Goal: Transaction & Acquisition: Register for event/course

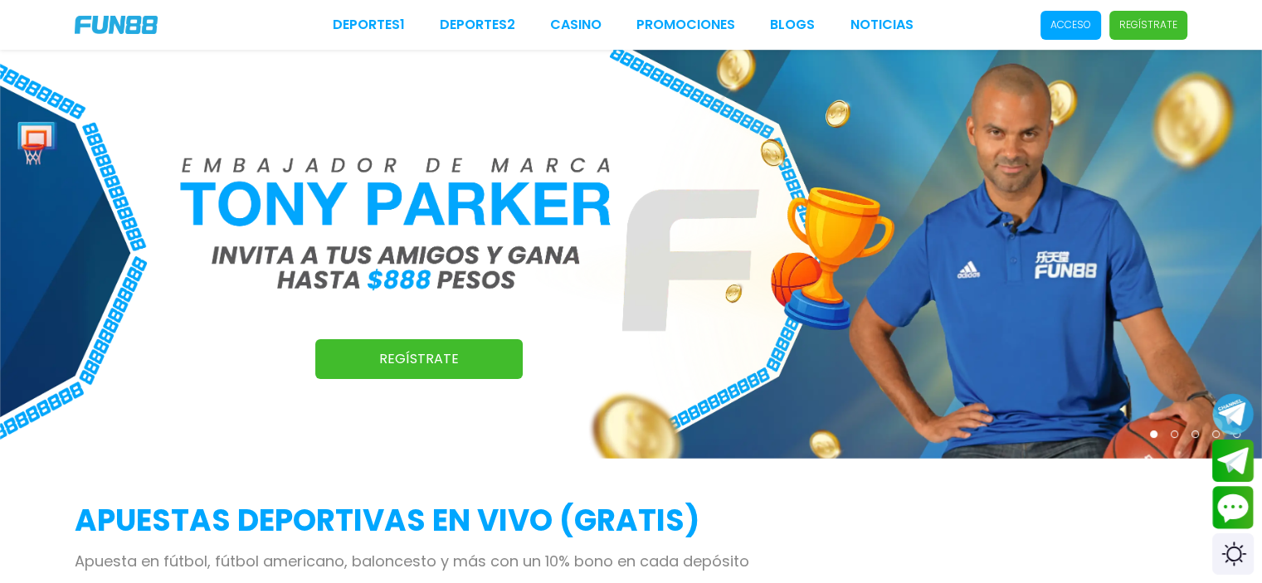
click at [1143, 34] on span "Regístrate" at bounding box center [1148, 25] width 78 height 29
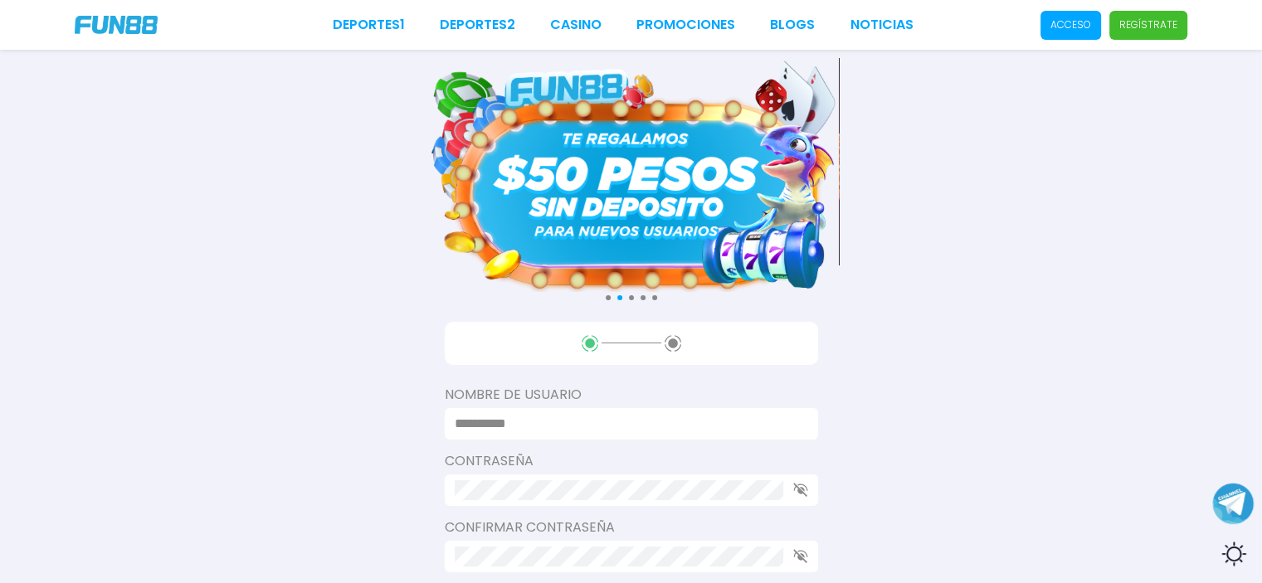
scroll to position [166, 0]
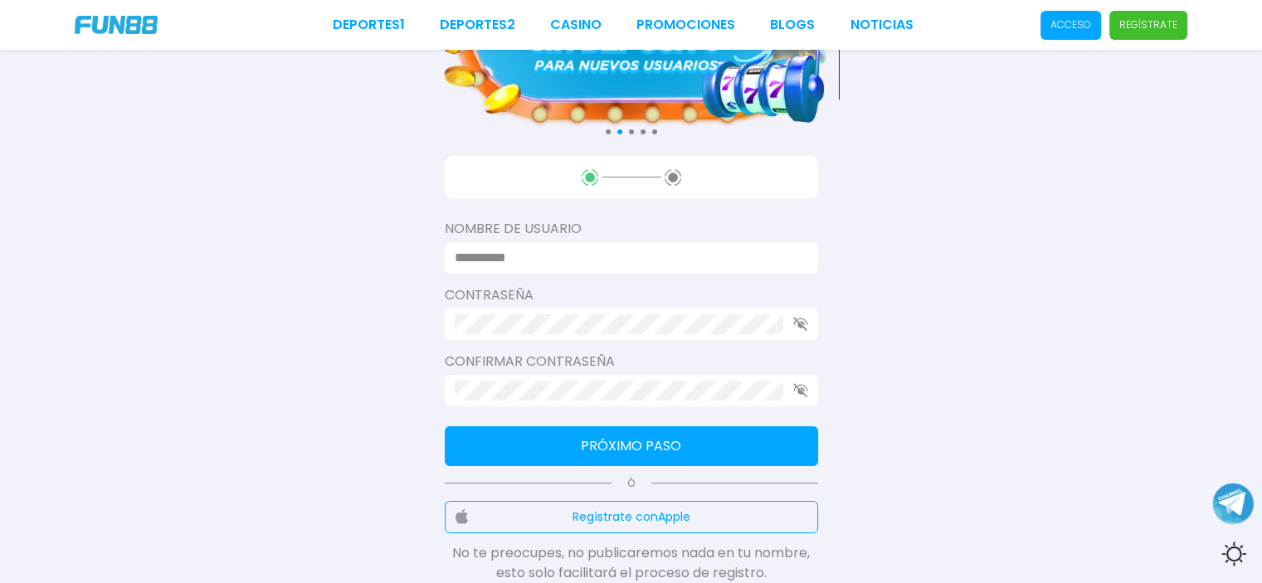
click at [544, 249] on input at bounding box center [627, 258] width 344 height 20
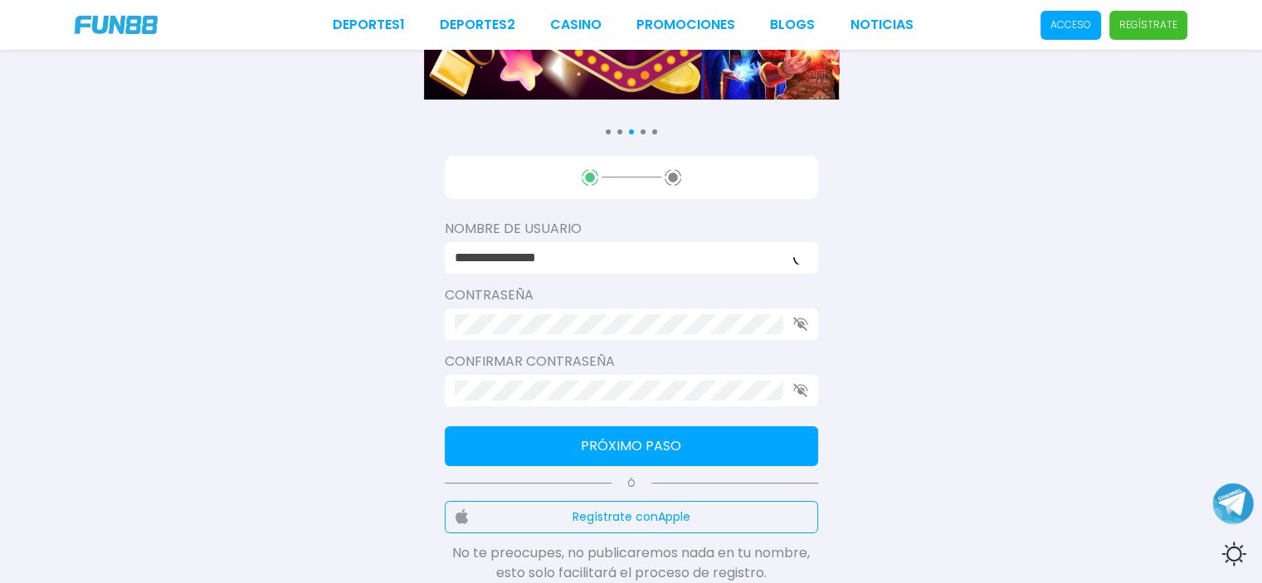
click at [583, 305] on label "Contraseña" at bounding box center [631, 295] width 373 height 20
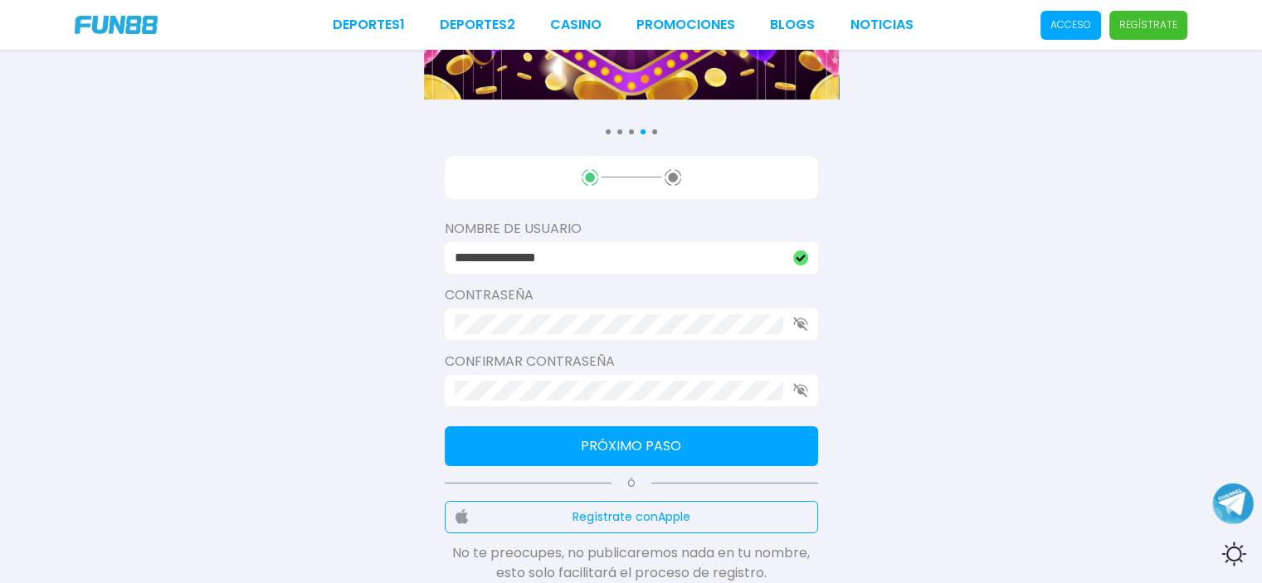
drag, startPoint x: 612, startPoint y: 262, endPoint x: 588, endPoint y: 256, distance: 24.0
click at [588, 256] on input "**********" at bounding box center [619, 258] width 329 height 20
click at [607, 262] on input "**********" at bounding box center [619, 258] width 329 height 20
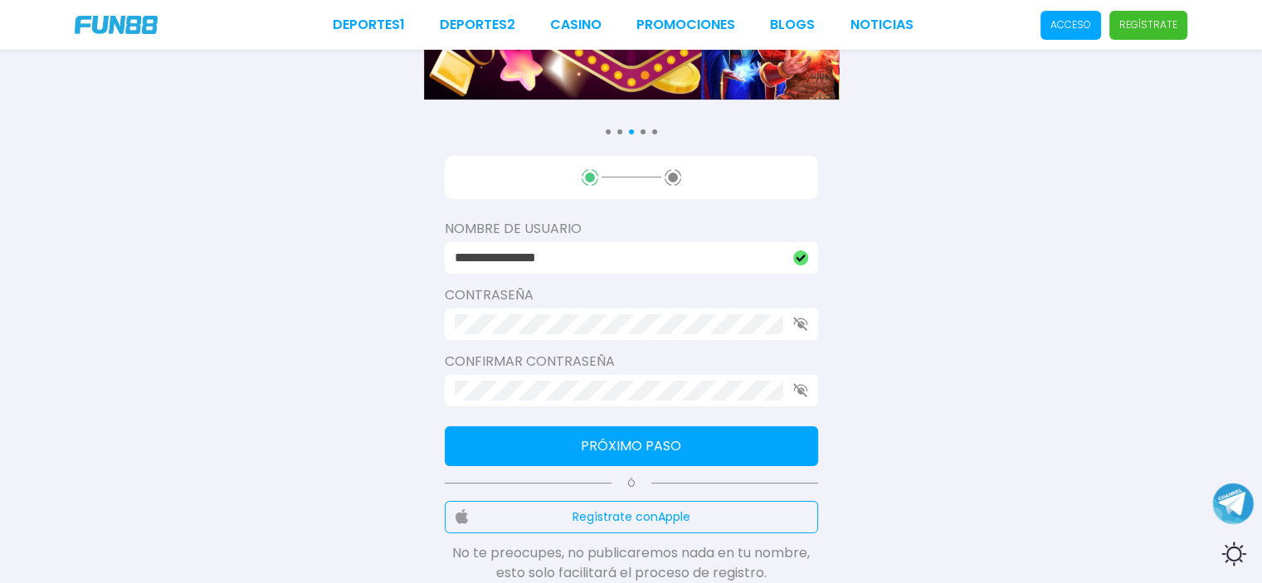
drag, startPoint x: 620, startPoint y: 257, endPoint x: 536, endPoint y: 262, distance: 84.0
click at [536, 262] on input "**********" at bounding box center [619, 258] width 329 height 20
click at [621, 258] on input "**********" at bounding box center [619, 258] width 329 height 20
click at [656, 266] on input "**********" at bounding box center [619, 258] width 329 height 20
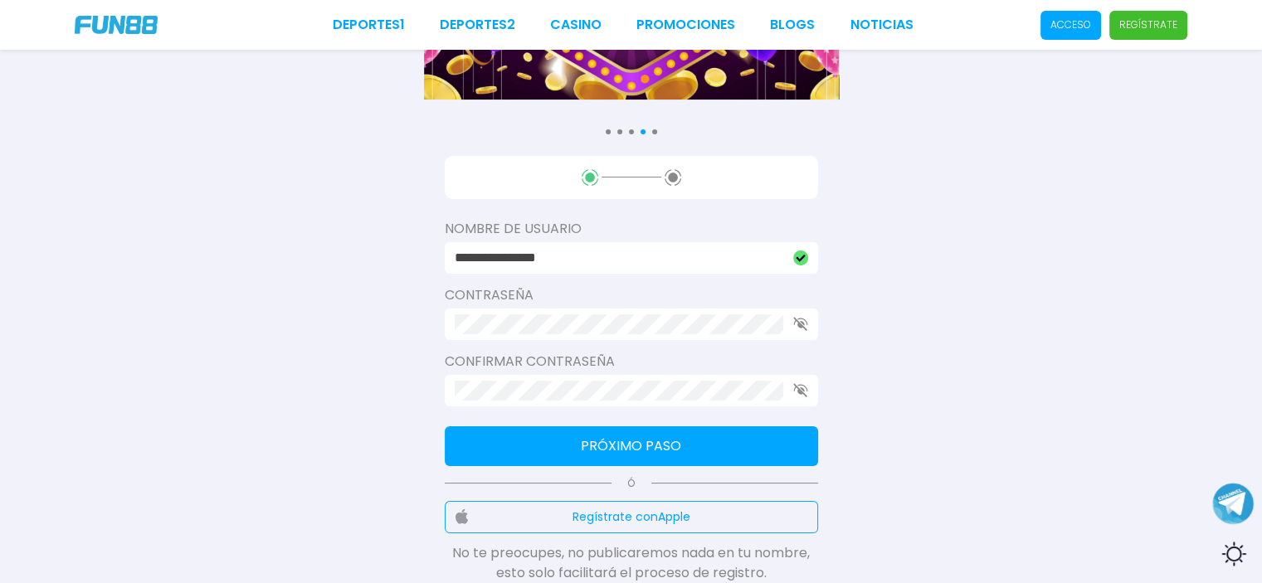
click at [622, 266] on input "**********" at bounding box center [619, 258] width 329 height 20
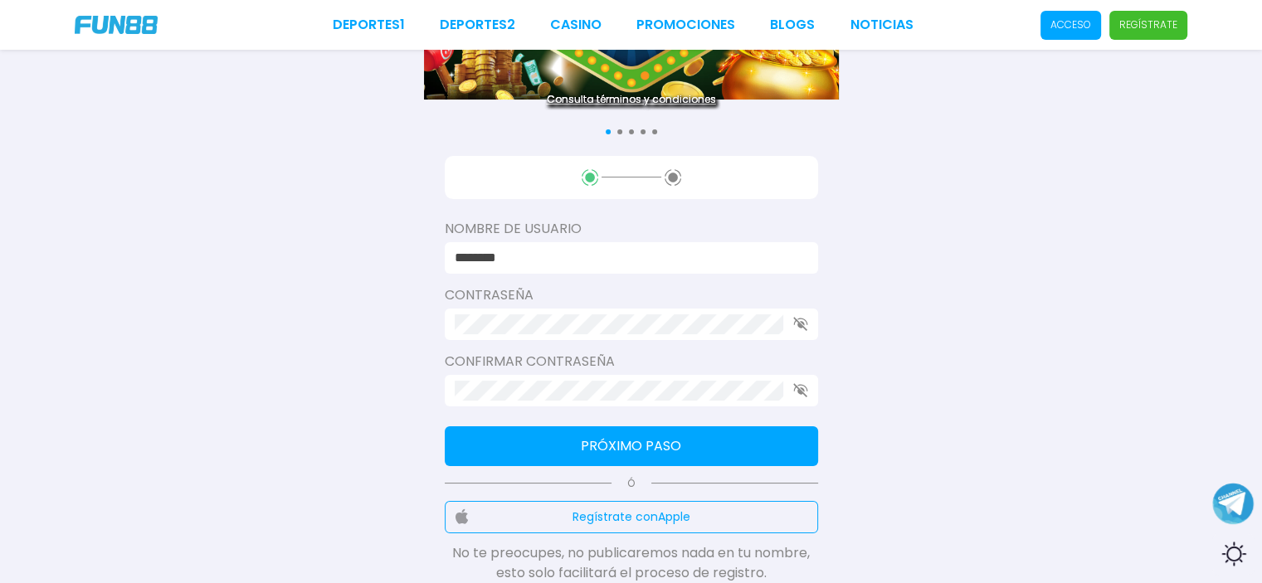
click at [556, 264] on input "********" at bounding box center [627, 258] width 344 height 20
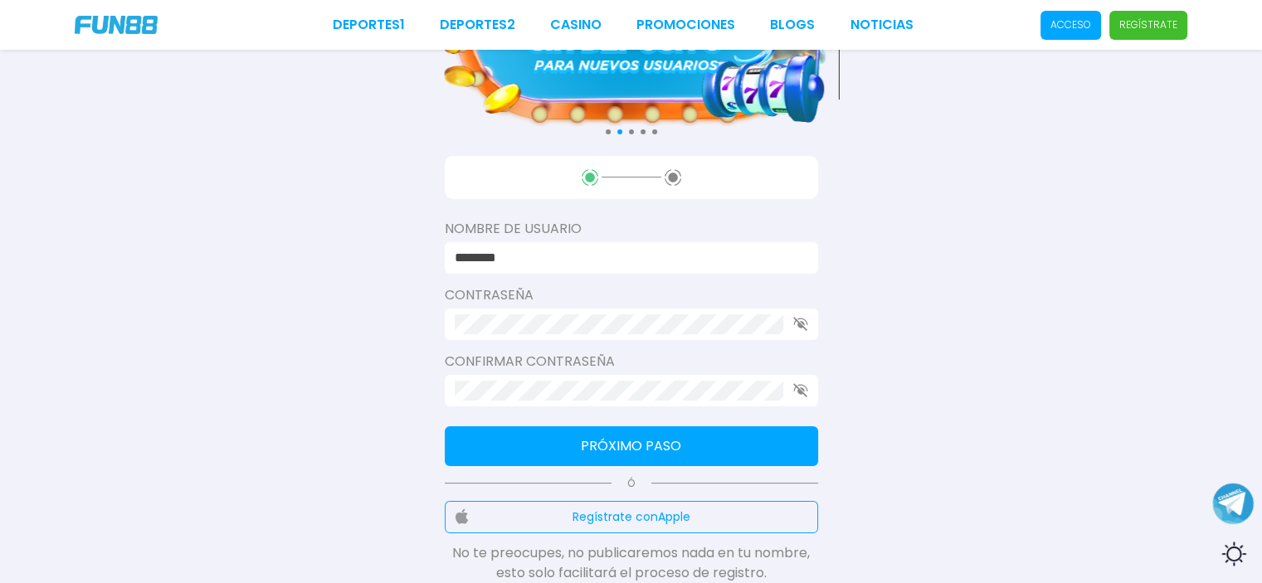
click at [548, 266] on input "********" at bounding box center [627, 258] width 344 height 20
drag, startPoint x: 571, startPoint y: 261, endPoint x: 264, endPoint y: 310, distance: 311.0
click at [264, 310] on div "Consulta términos y condiciones Consulta términos y condiciones Consulta términ…" at bounding box center [631, 264] width 1262 height 860
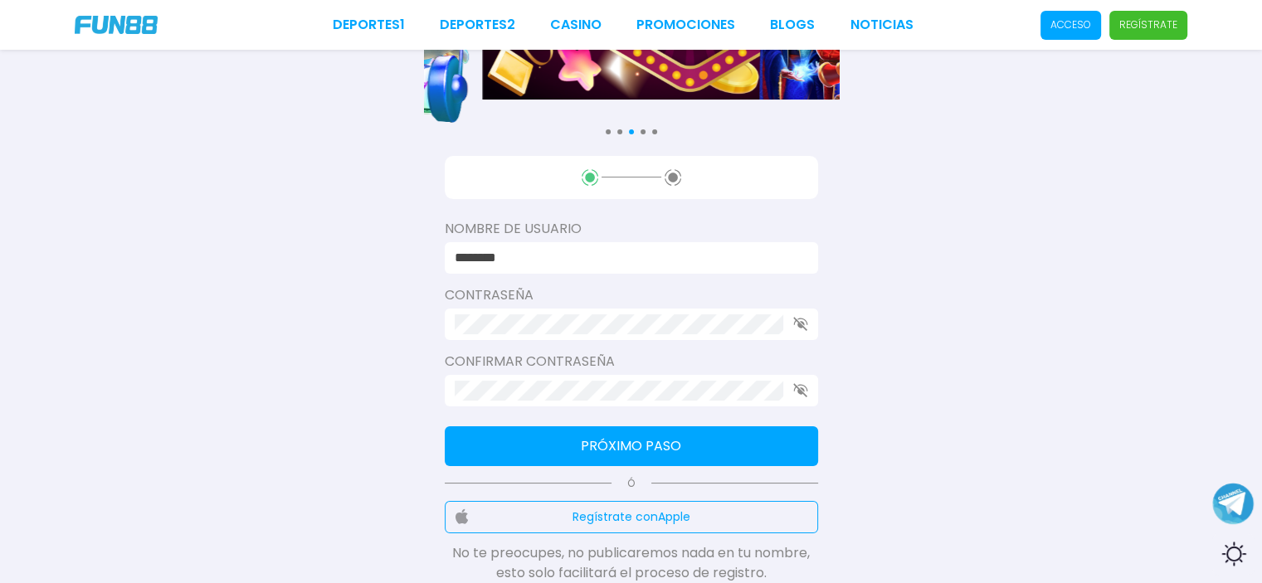
click at [487, 267] on input "********" at bounding box center [627, 258] width 344 height 20
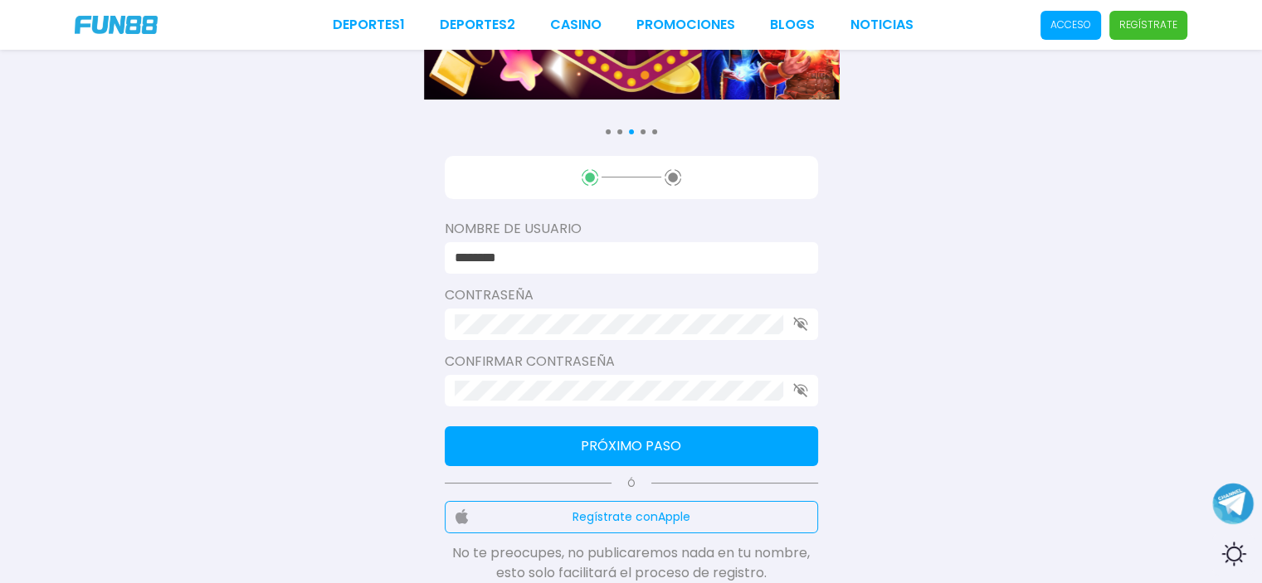
drag, startPoint x: 574, startPoint y: 258, endPoint x: 487, endPoint y: 253, distance: 87.3
click at [487, 253] on input "********" at bounding box center [627, 258] width 344 height 20
click at [324, 314] on div "Consulta términos y condiciones Consulta términos y condiciones Consulta términ…" at bounding box center [631, 264] width 1262 height 860
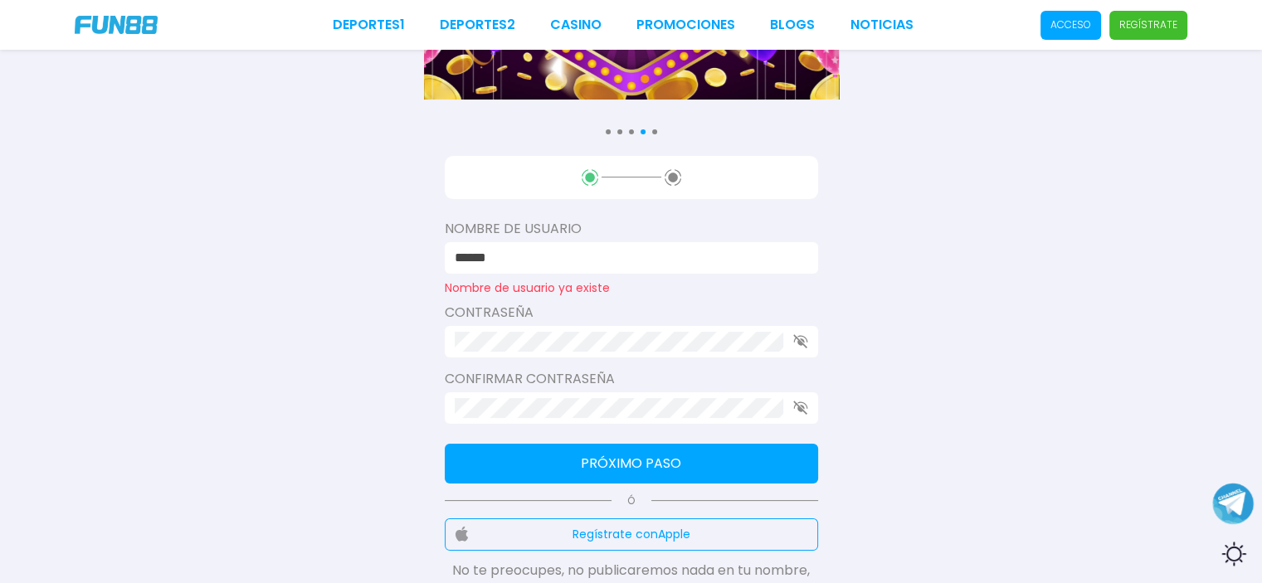
click at [460, 290] on p "Nombre de usuario ya existe" at bounding box center [631, 287] width 373 height 13
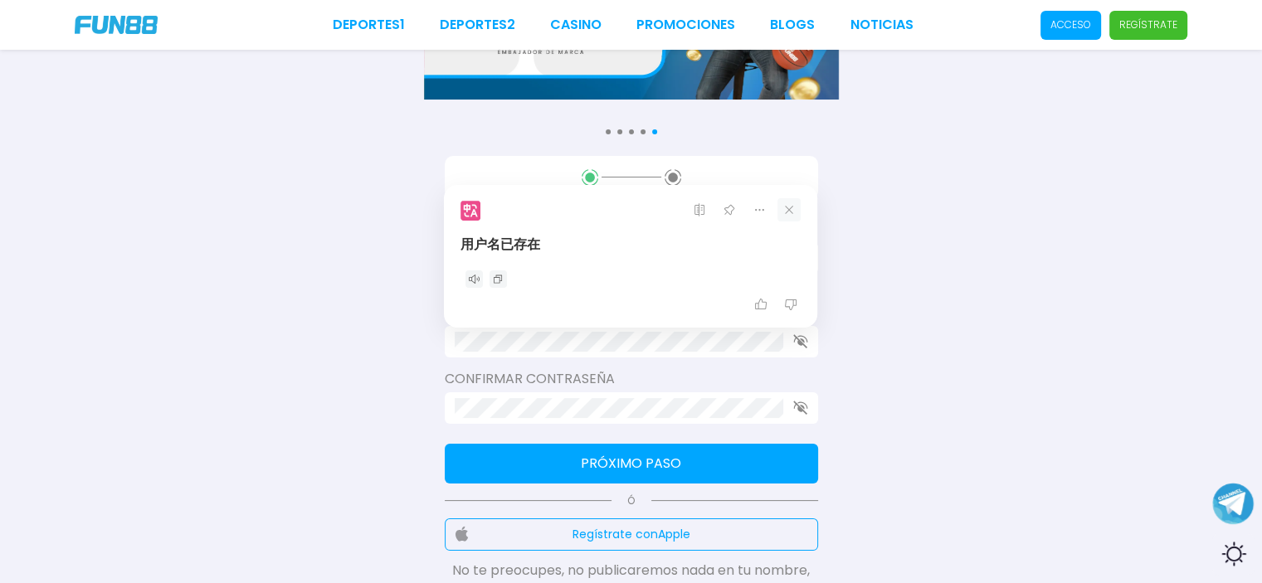
click at [796, 208] on icon at bounding box center [789, 209] width 23 height 23
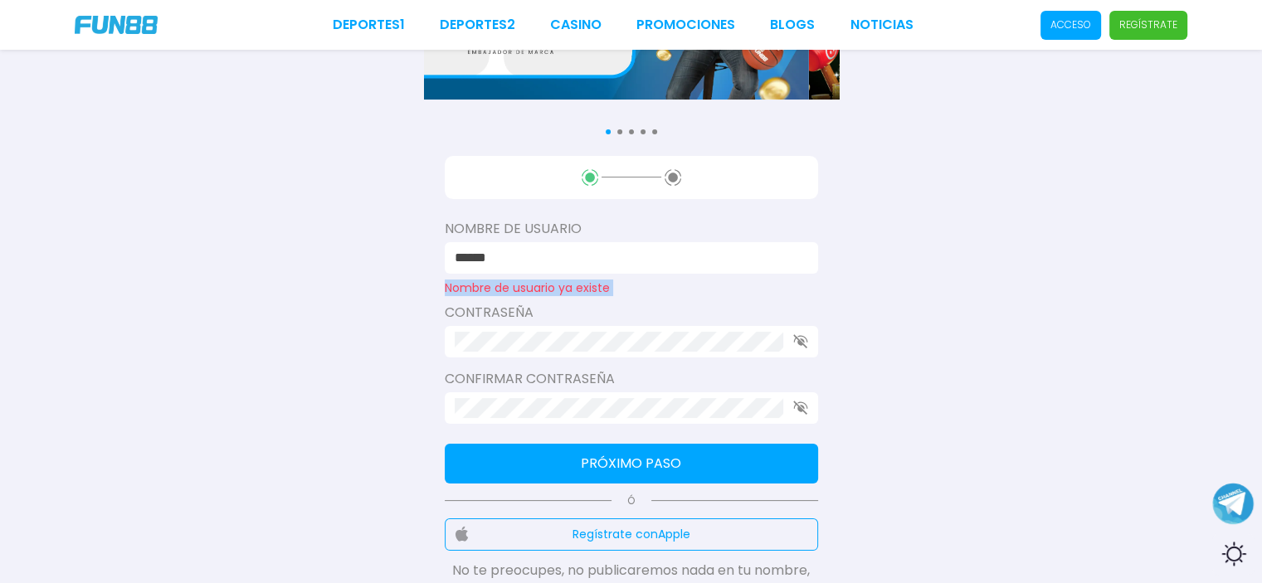
click at [496, 282] on p "Nombre de usuario ya existe" at bounding box center [631, 287] width 373 height 13
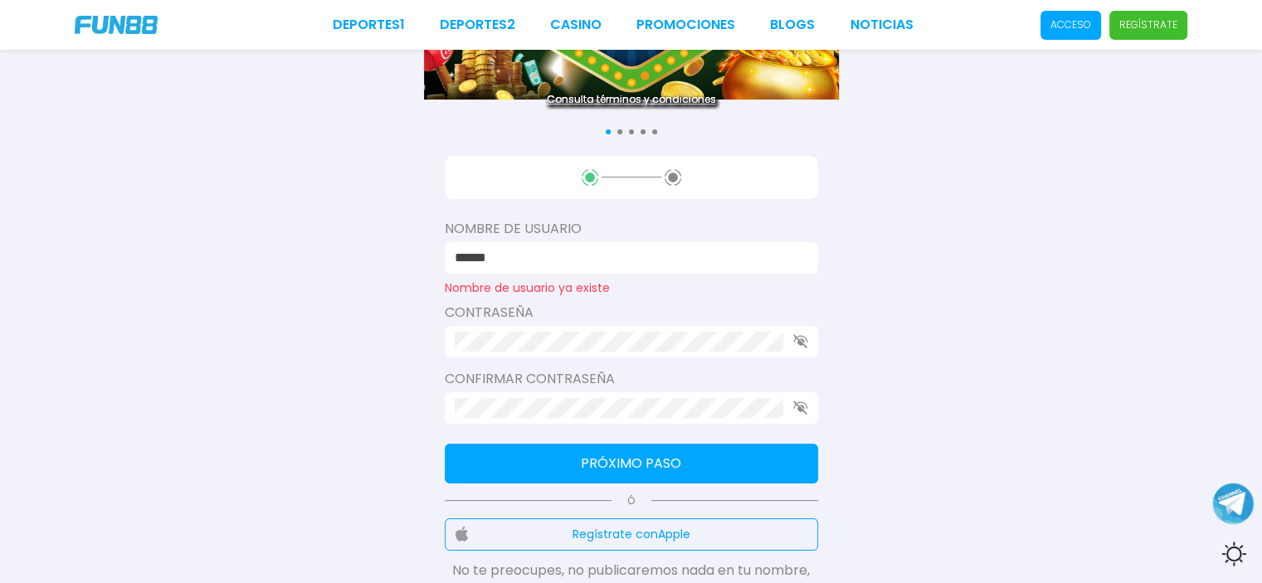
drag, startPoint x: 520, startPoint y: 261, endPoint x: 329, endPoint y: 256, distance: 190.9
click at [329, 256] on div "Consulta términos y condiciones Consulta términos y condiciones Consulta términ…" at bounding box center [631, 272] width 1262 height 877
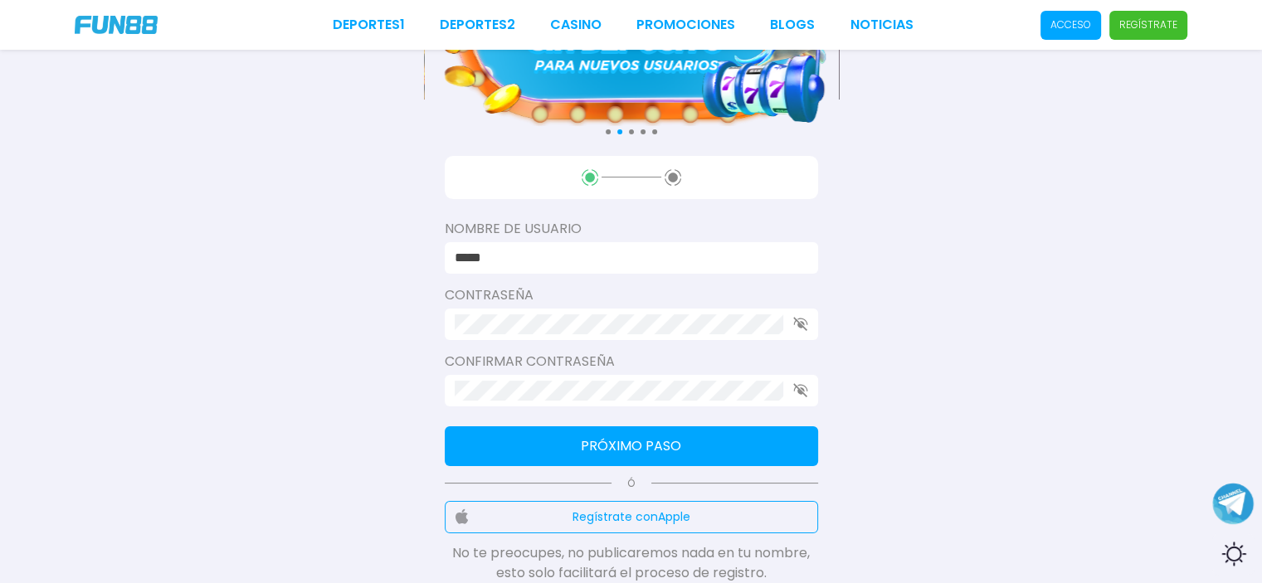
click at [273, 349] on div "Consulta términos y condiciones Consulta términos y condiciones Consulta términ…" at bounding box center [631, 264] width 1262 height 860
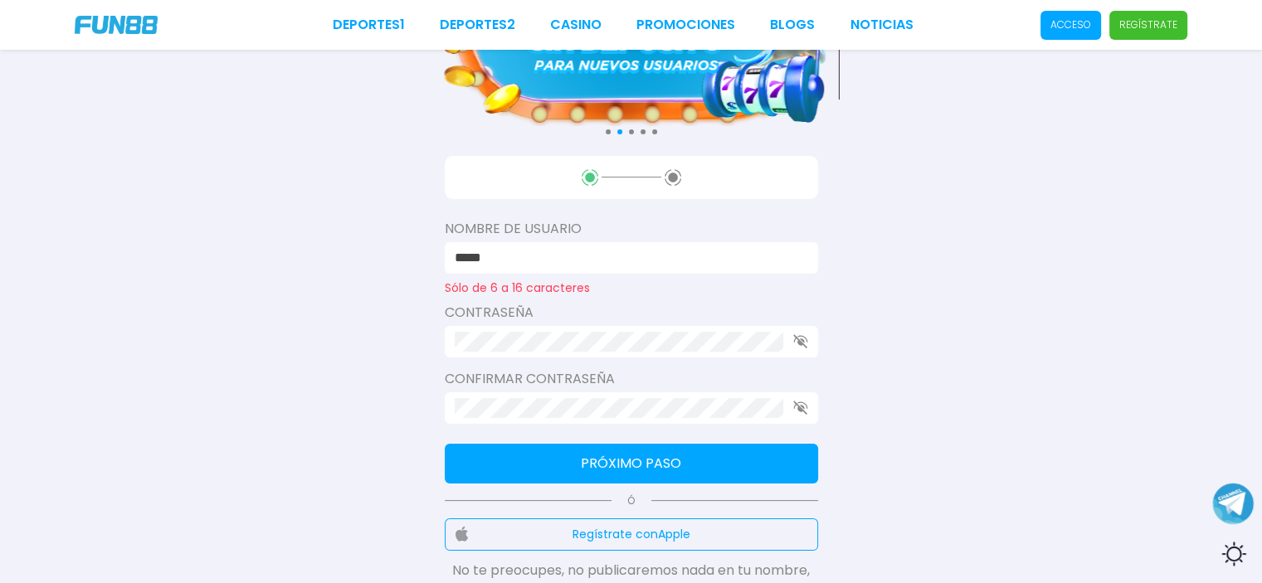
click at [508, 251] on input "*****" at bounding box center [627, 258] width 344 height 20
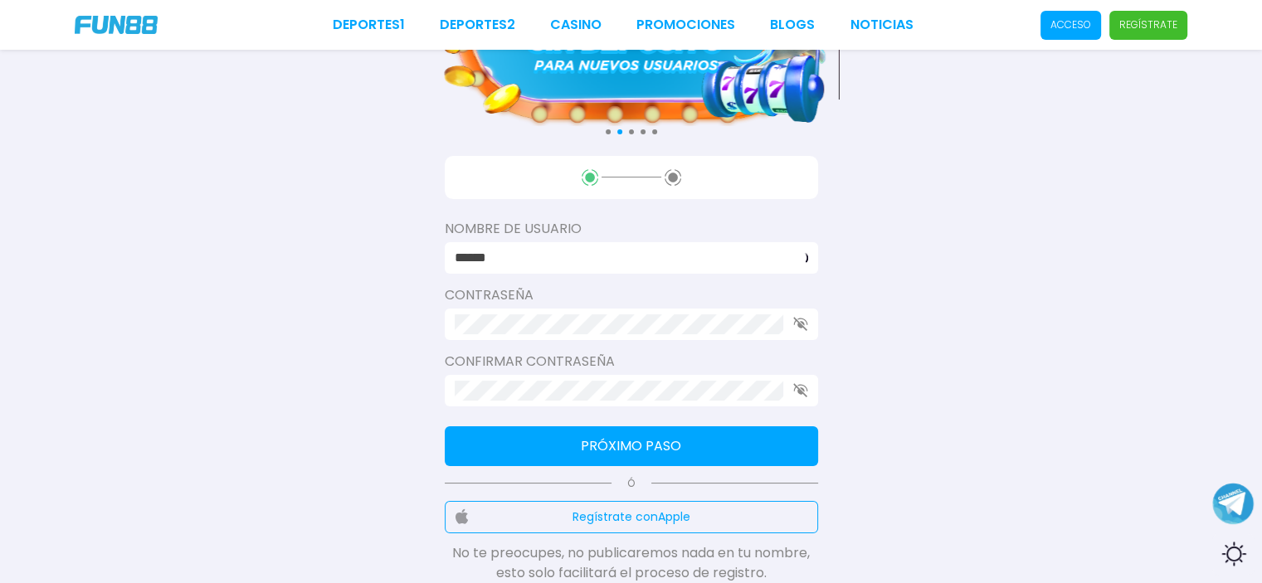
click at [329, 292] on div "Consulta términos y condiciones Consulta términos y condiciones Consulta términ…" at bounding box center [631, 264] width 1262 height 860
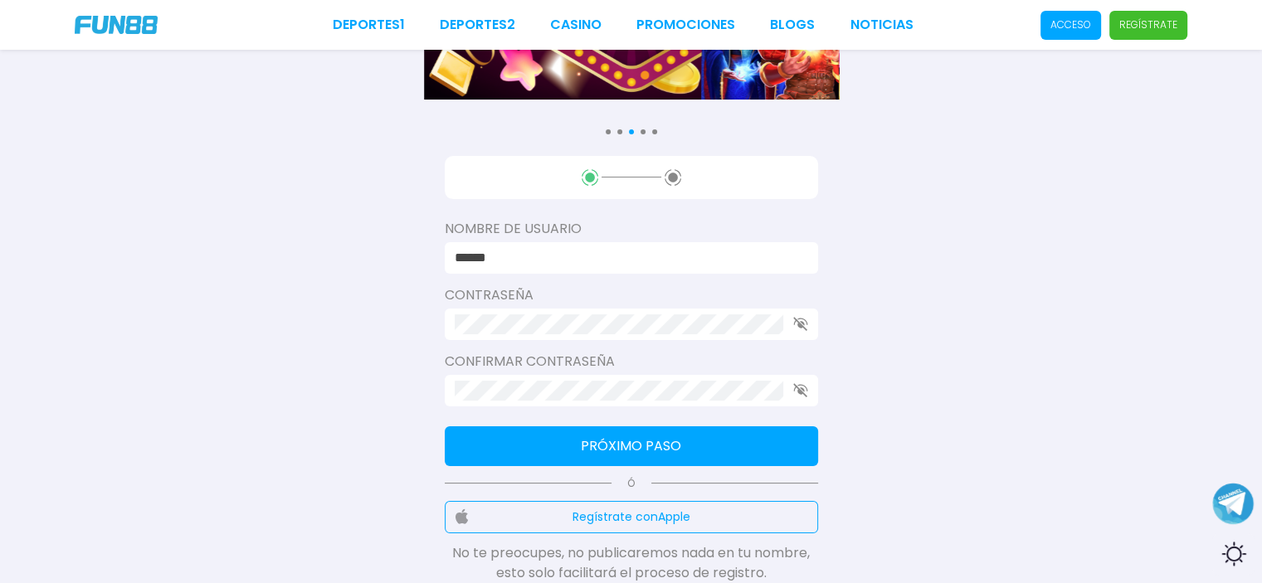
click at [514, 268] on div "******" at bounding box center [631, 258] width 373 height 32
click at [518, 263] on input "******" at bounding box center [627, 258] width 344 height 20
click at [301, 331] on div "Consulta términos y condiciones Consulta términos y condiciones Consulta términ…" at bounding box center [631, 264] width 1262 height 860
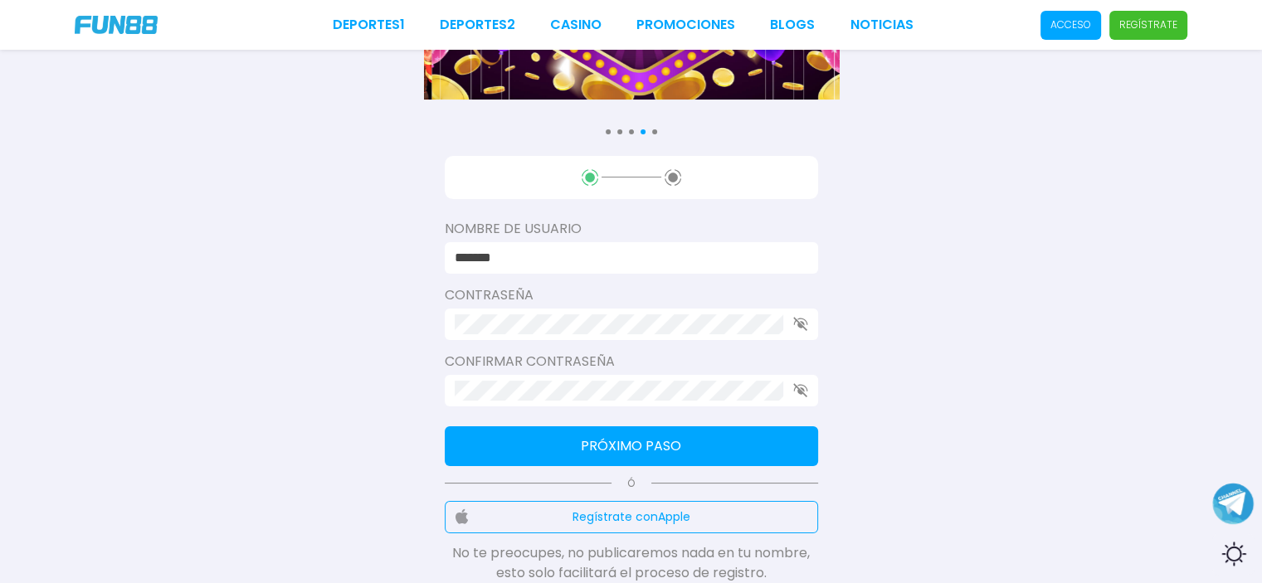
click at [521, 265] on input "*******" at bounding box center [627, 258] width 344 height 20
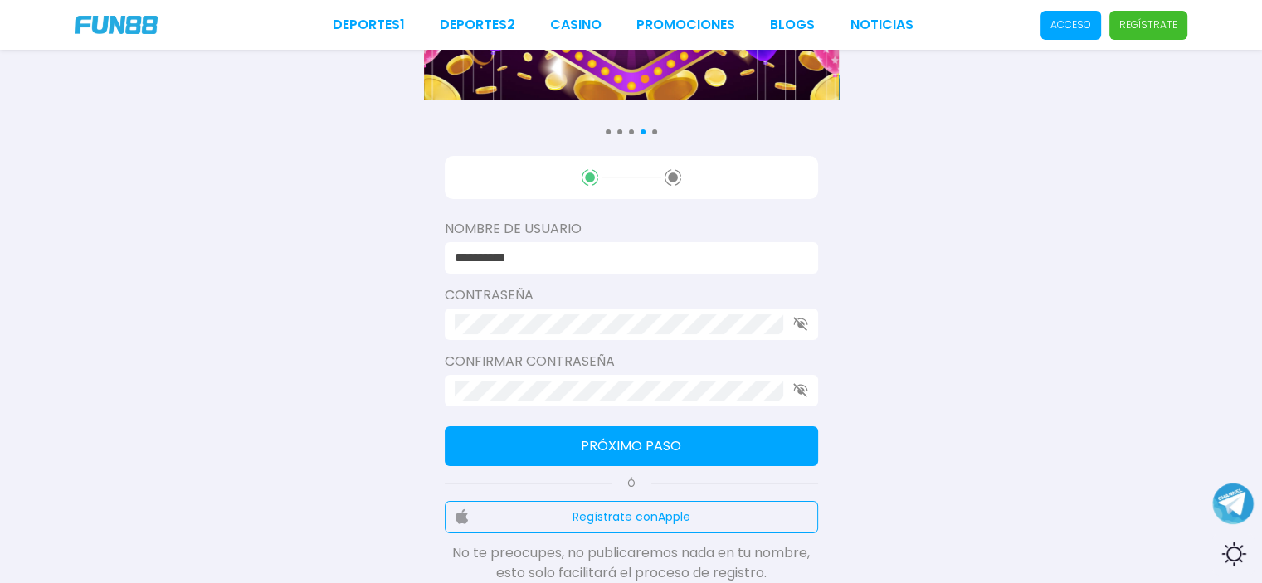
click at [234, 326] on div "**********" at bounding box center [631, 264] width 1262 height 860
click at [286, 348] on div "**********" at bounding box center [631, 264] width 1262 height 860
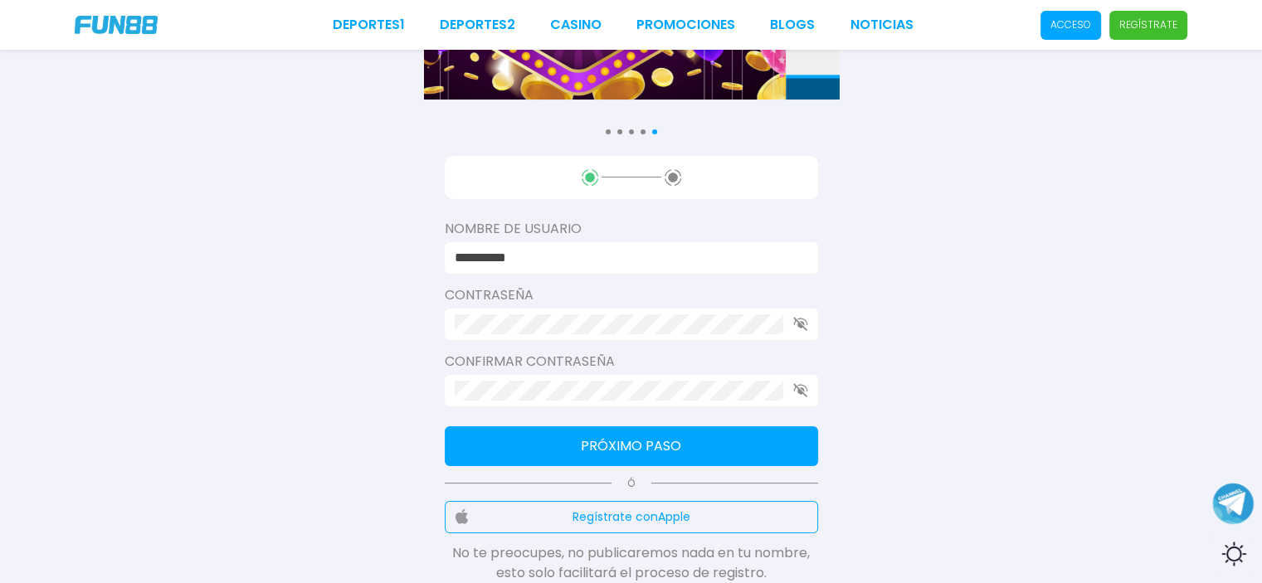
click at [787, 326] on div at bounding box center [631, 325] width 373 height 32
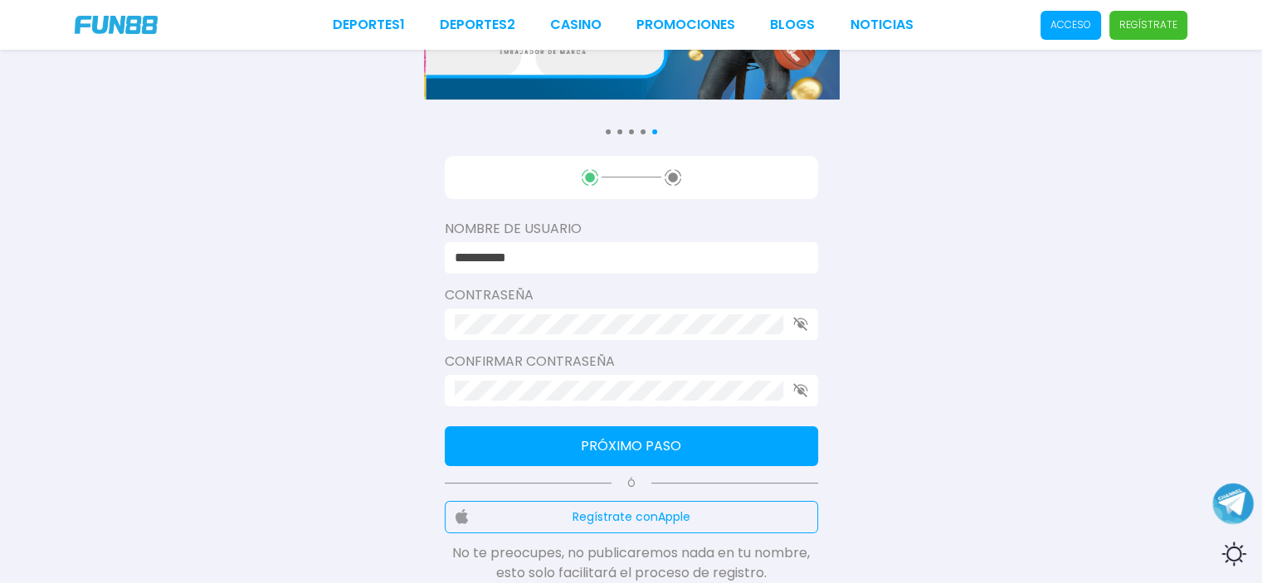
click at [630, 268] on div "**********" at bounding box center [631, 258] width 373 height 32
click at [627, 257] on input "**********" at bounding box center [627, 258] width 344 height 20
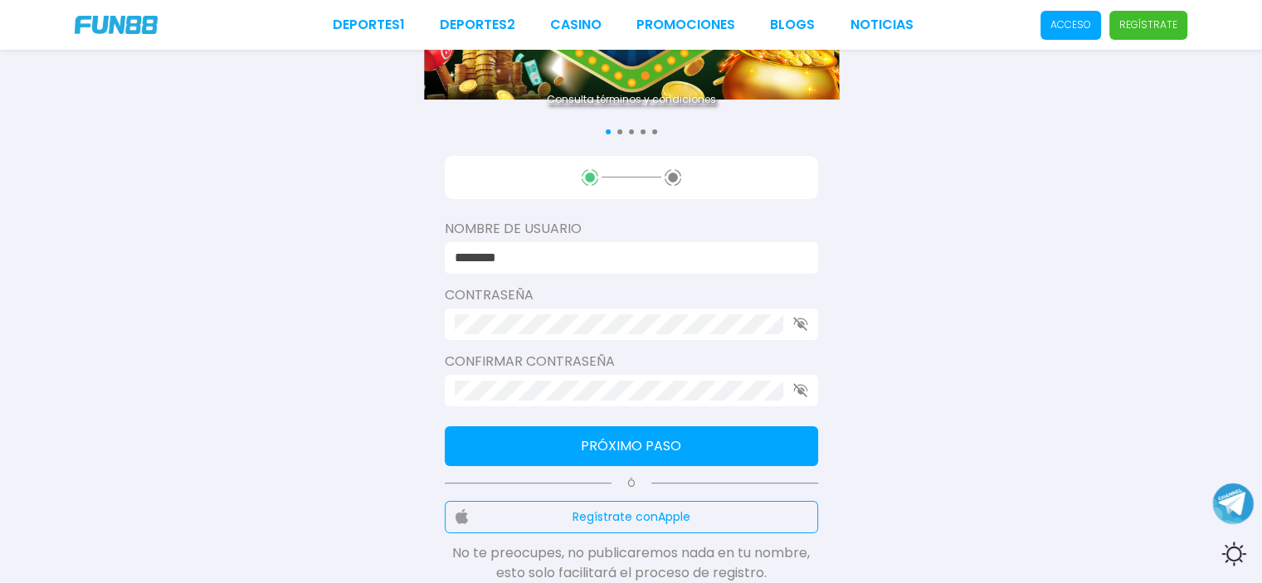
click at [627, 257] on input "********" at bounding box center [627, 258] width 344 height 20
type input "********"
click at [102, 393] on div "Consulta términos y condiciones Consulta términos y condiciones Consulta términ…" at bounding box center [631, 264] width 1262 height 860
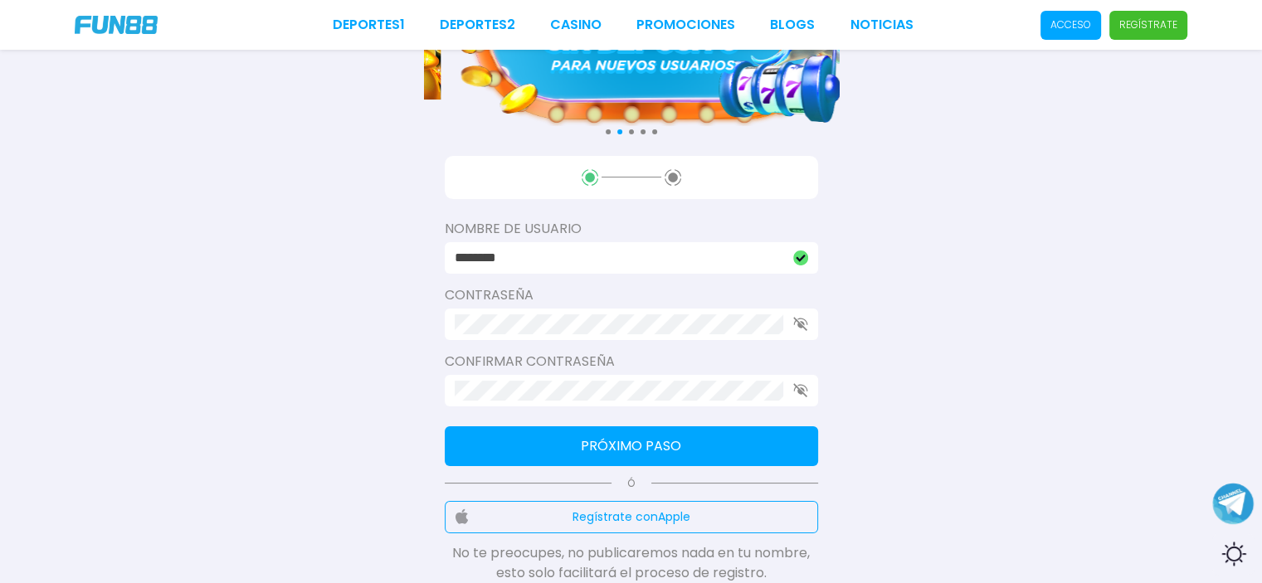
click at [161, 437] on div "Consulta términos y condiciones Consulta términos y condiciones Consulta términ…" at bounding box center [631, 264] width 1262 height 860
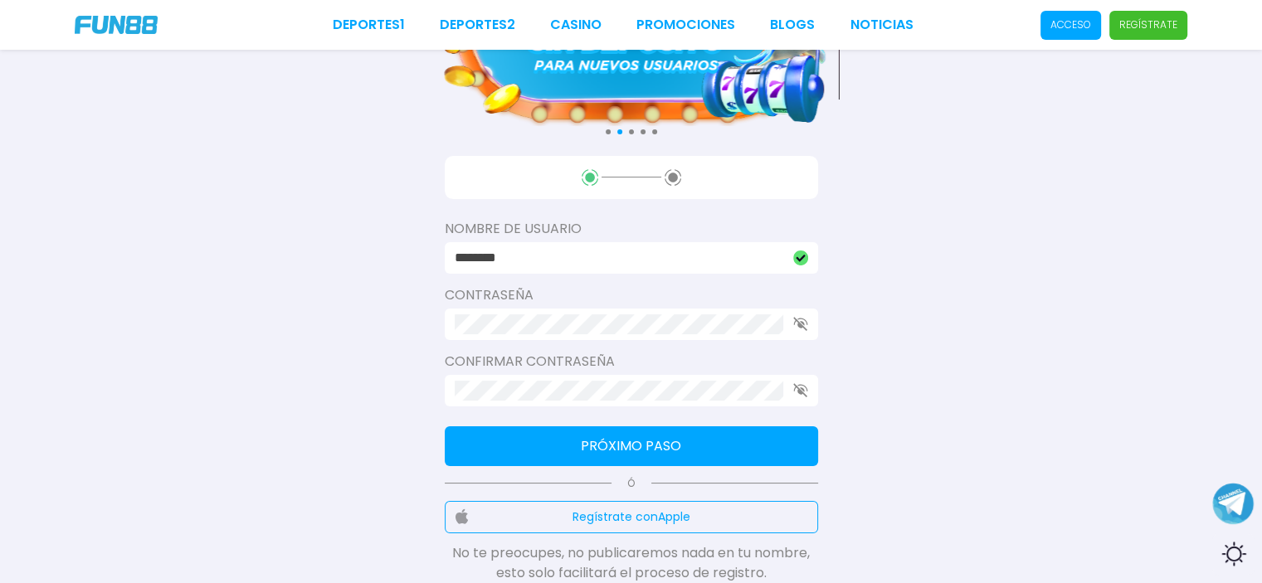
click at [800, 324] on use "button" at bounding box center [800, 324] width 14 height 14
click at [217, 436] on div "Consulta términos y condiciones Consulta términos y condiciones Consulta términ…" at bounding box center [631, 264] width 1262 height 860
click at [306, 354] on div "Consulta términos y condiciones Consulta términos y condiciones Consulta términ…" at bounding box center [631, 264] width 1262 height 860
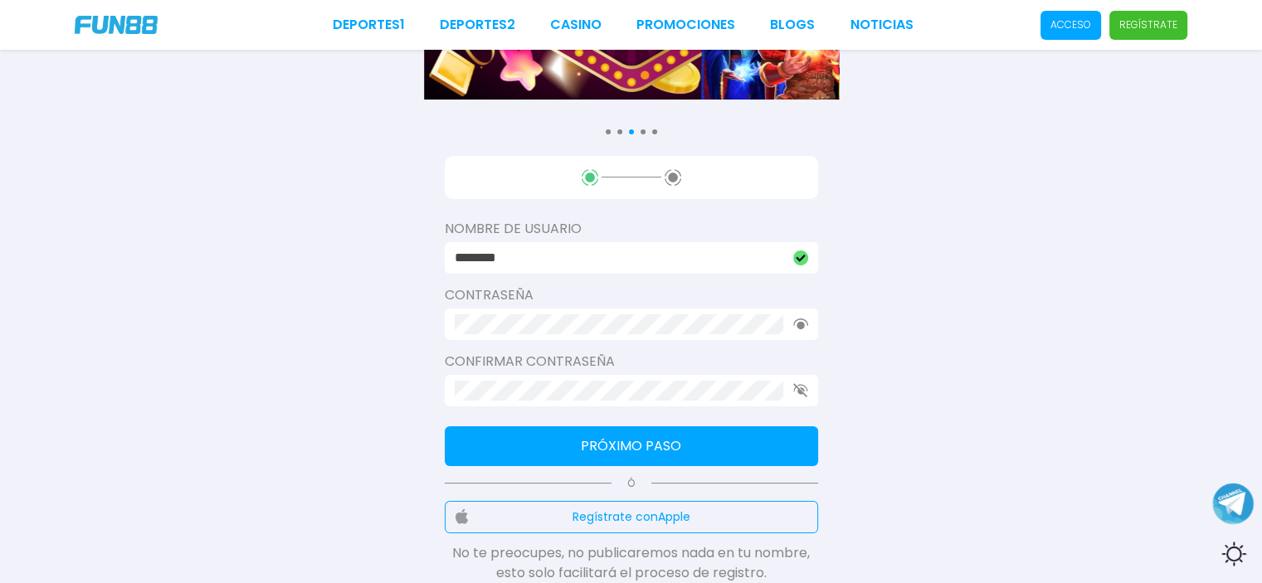
click at [261, 381] on div "Consulta términos y condiciones Consulta términos y condiciones Consulta términ…" at bounding box center [631, 264] width 1262 height 860
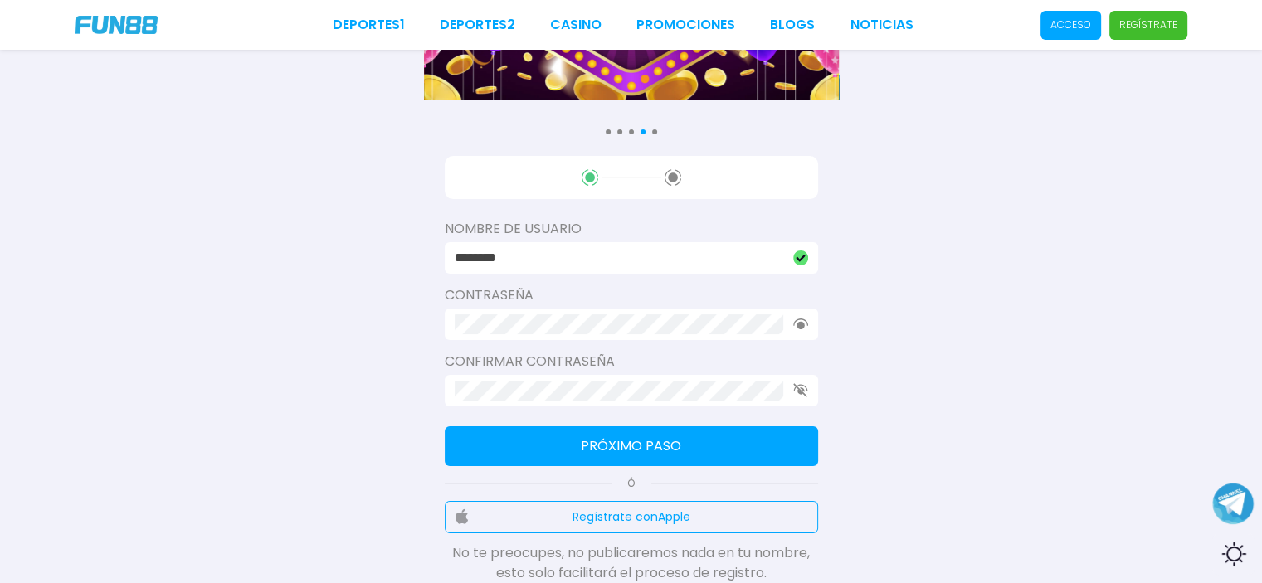
click at [222, 374] on div "Consulta términos y condiciones Consulta términos y condiciones Consulta términ…" at bounding box center [631, 264] width 1262 height 860
click at [551, 378] on div at bounding box center [631, 391] width 373 height 32
drag, startPoint x: 563, startPoint y: 338, endPoint x: 544, endPoint y: 334, distance: 18.6
click at [545, 336] on div at bounding box center [631, 325] width 373 height 32
click at [326, 321] on div "Consulta términos y condiciones Consulta términos y condiciones Consulta términ…" at bounding box center [631, 264] width 1262 height 860
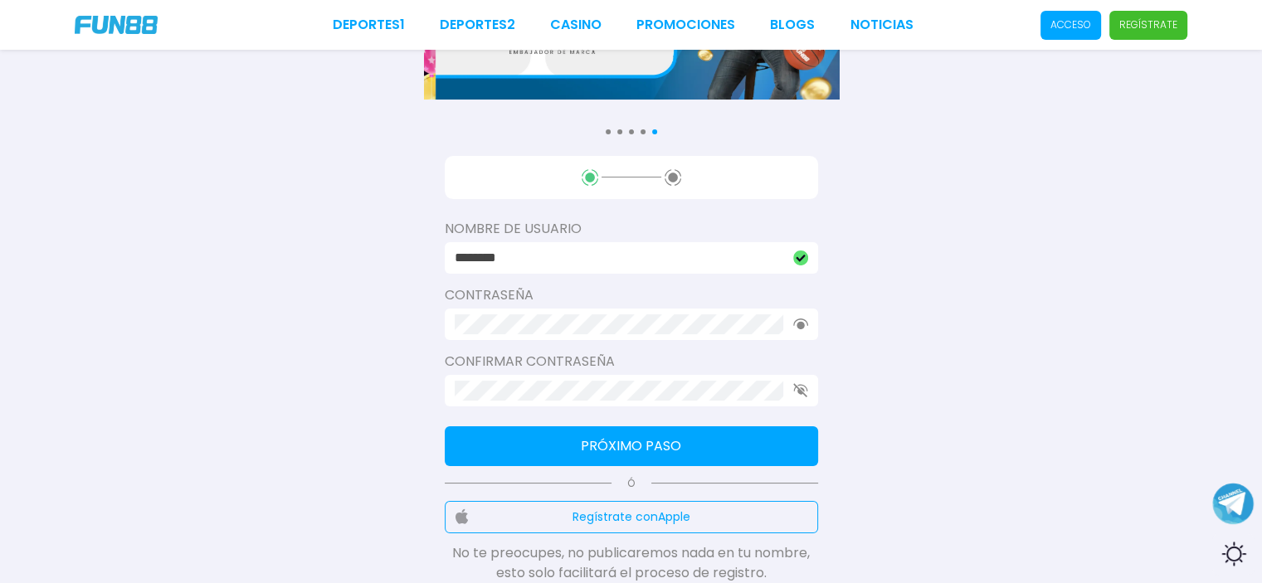
click at [336, 402] on div "Consulta términos y condiciones Consulta términos y condiciones Consulta términ…" at bounding box center [631, 264] width 1262 height 860
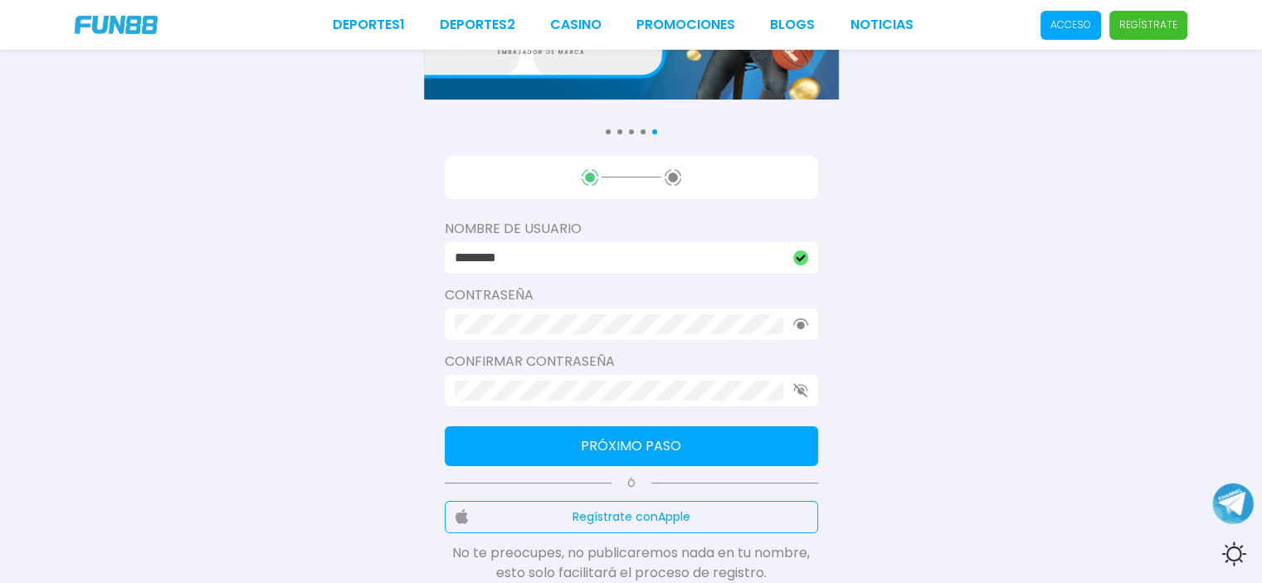
click at [573, 450] on button "Próximo paso" at bounding box center [631, 447] width 373 height 40
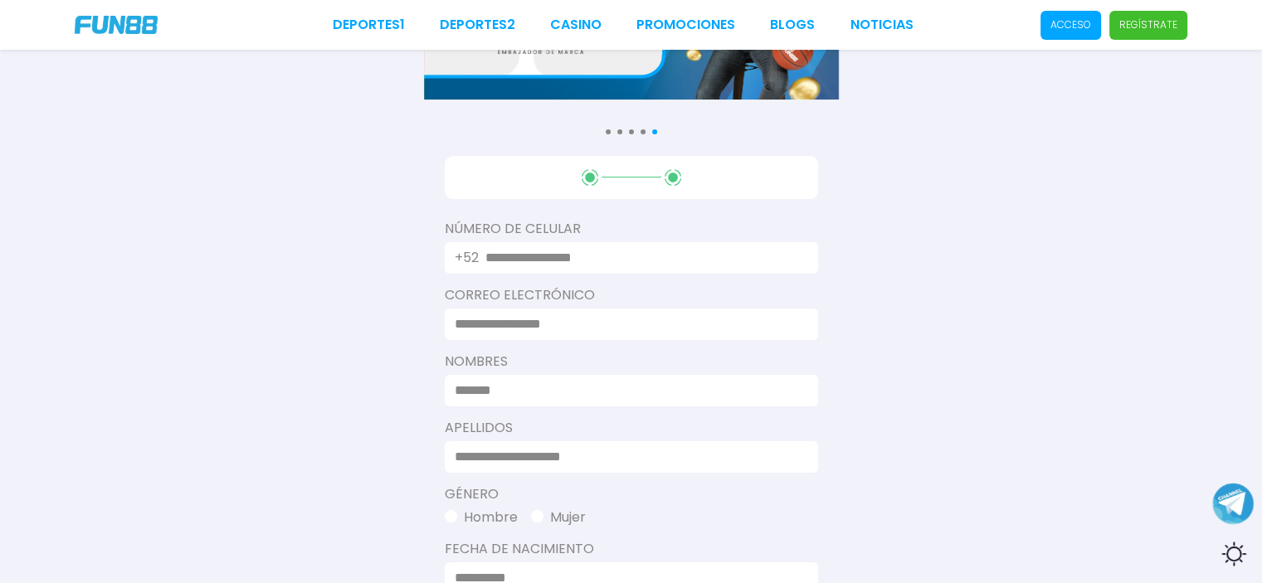
click at [594, 265] on input "text" at bounding box center [641, 258] width 313 height 20
click at [571, 319] on input at bounding box center [627, 325] width 344 height 20
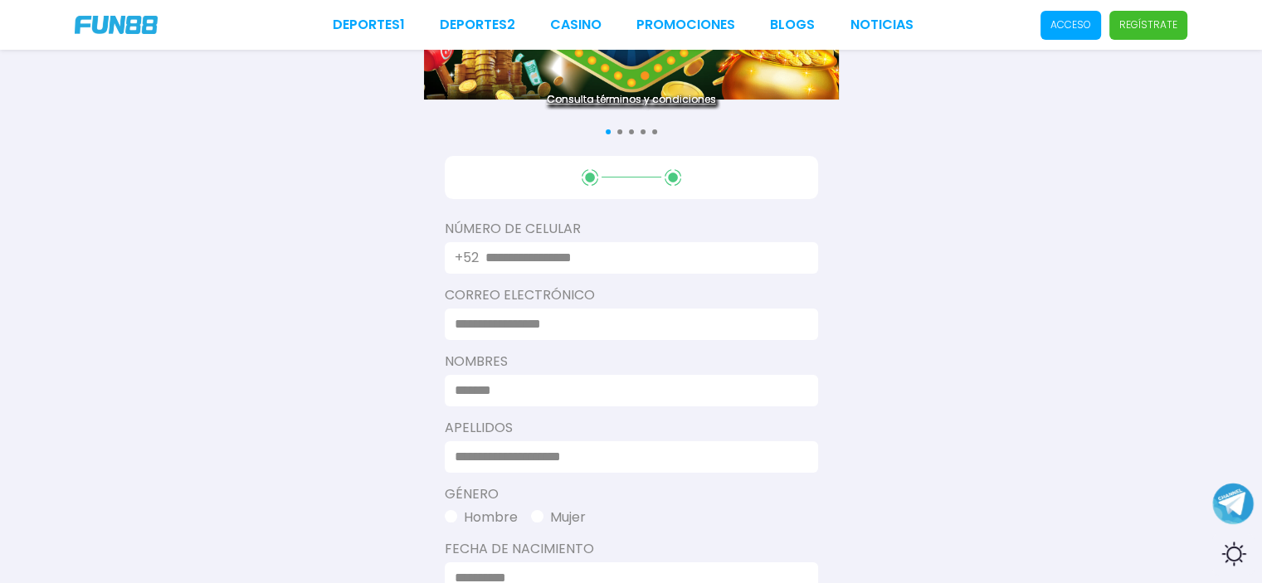
click at [518, 383] on input at bounding box center [627, 391] width 344 height 20
click at [475, 371] on div "Nombres" at bounding box center [631, 379] width 373 height 55
click at [471, 368] on label "Nombres" at bounding box center [631, 362] width 373 height 20
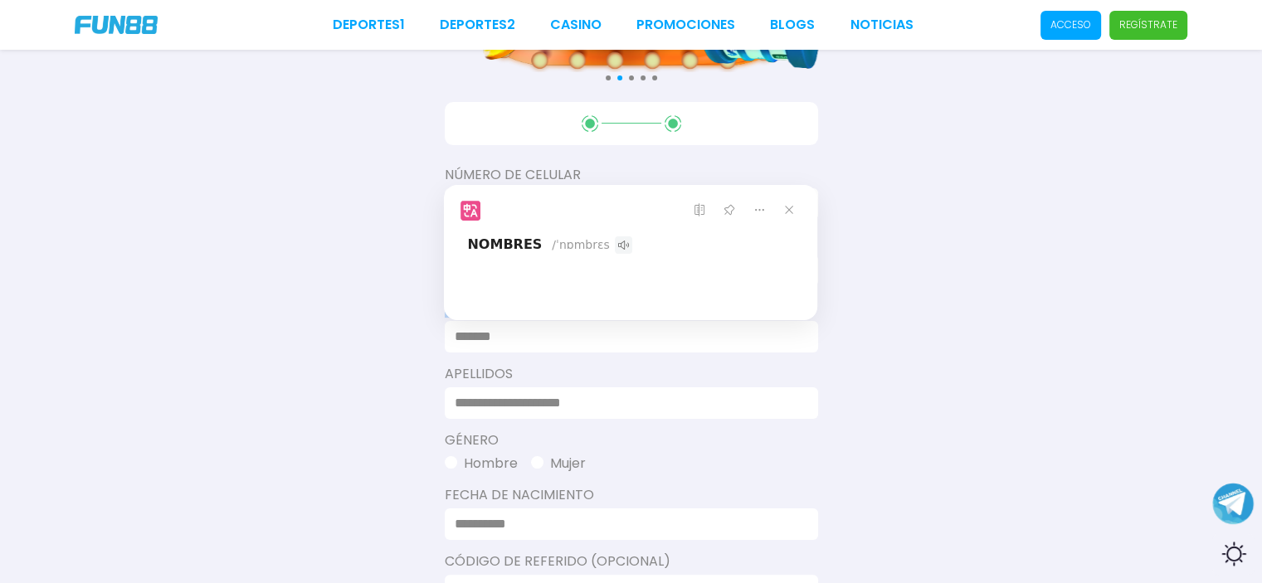
scroll to position [249, 0]
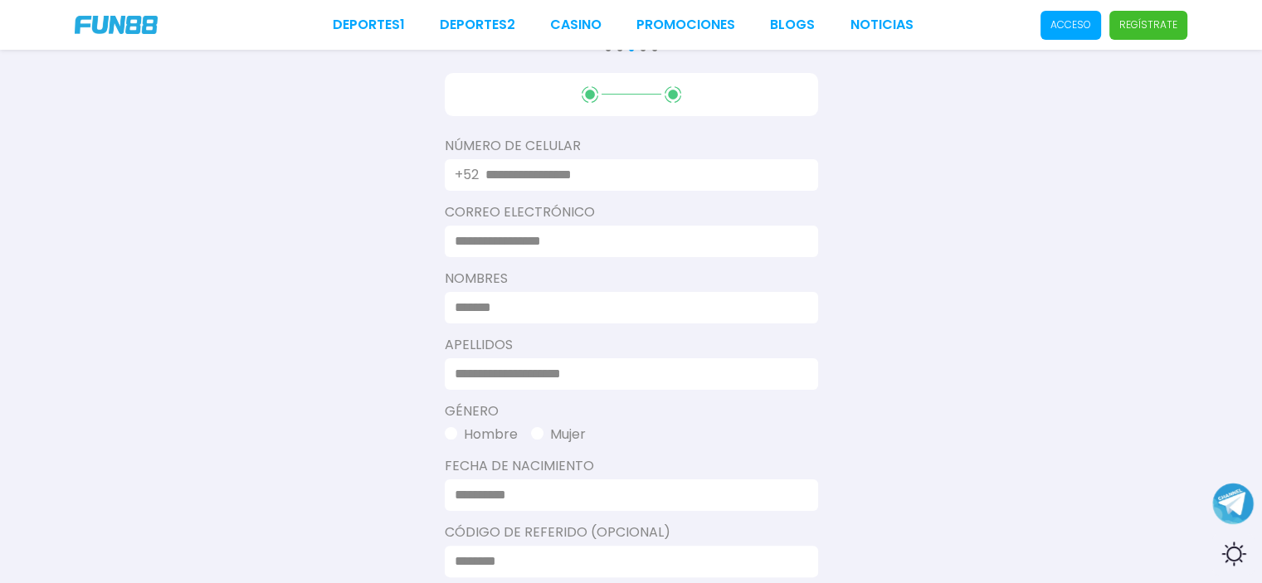
click at [368, 339] on div "Consulta términos y condiciones Consulta términos y condiciones Consulta términ…" at bounding box center [631, 333] width 1262 height 1165
click at [463, 346] on label "Apellidos" at bounding box center [631, 345] width 373 height 20
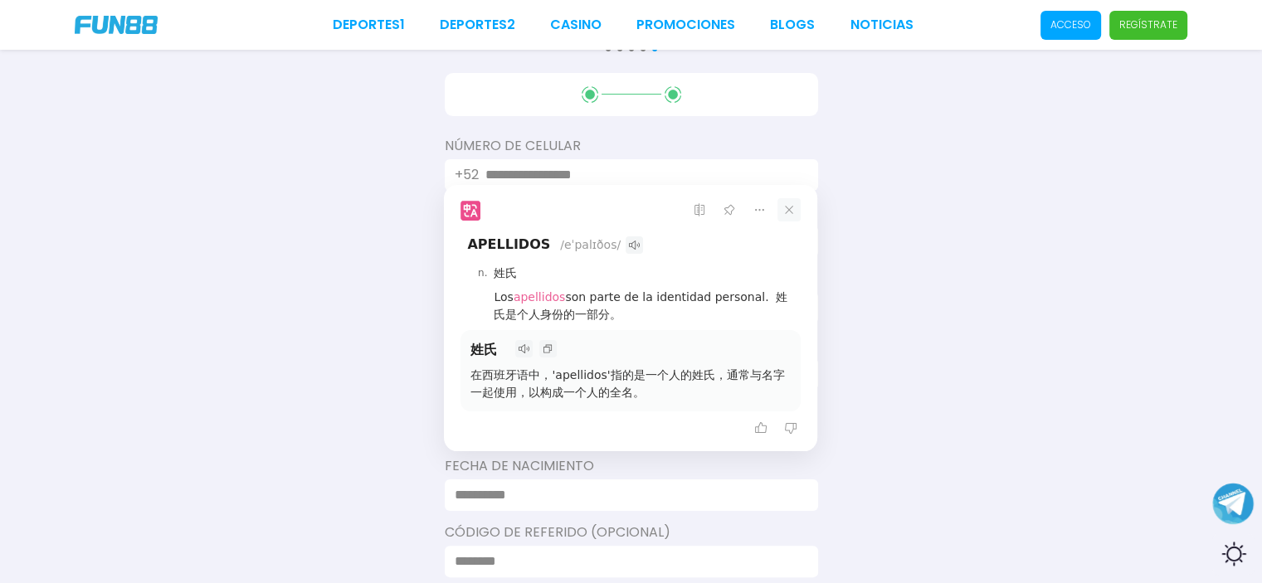
click at [796, 208] on icon at bounding box center [789, 209] width 23 height 23
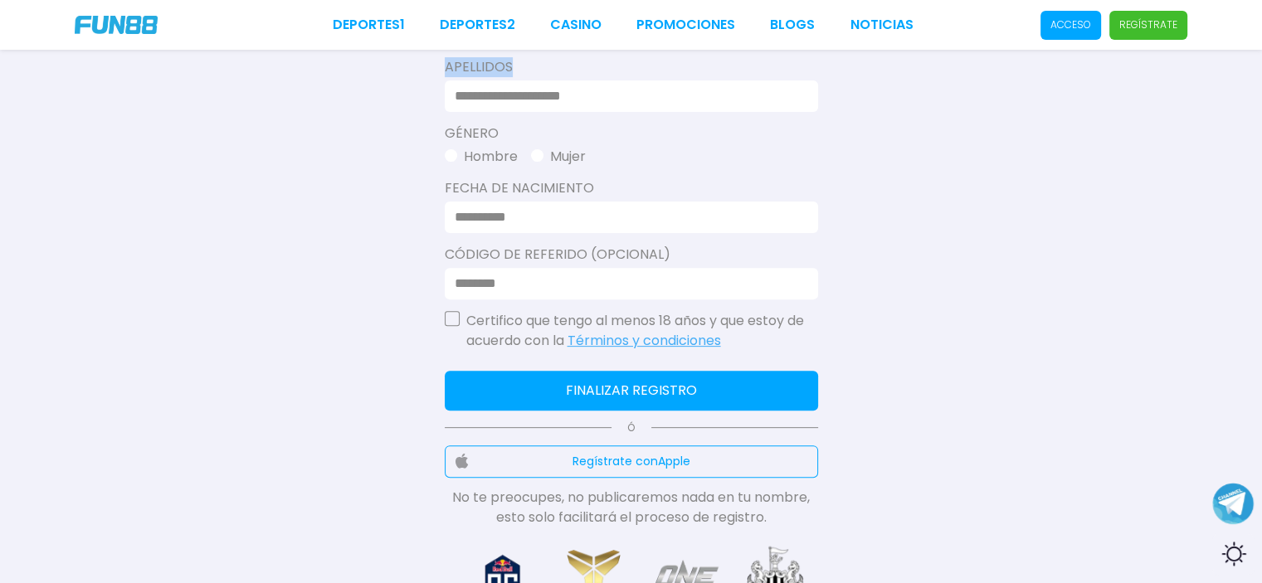
scroll to position [498, 0]
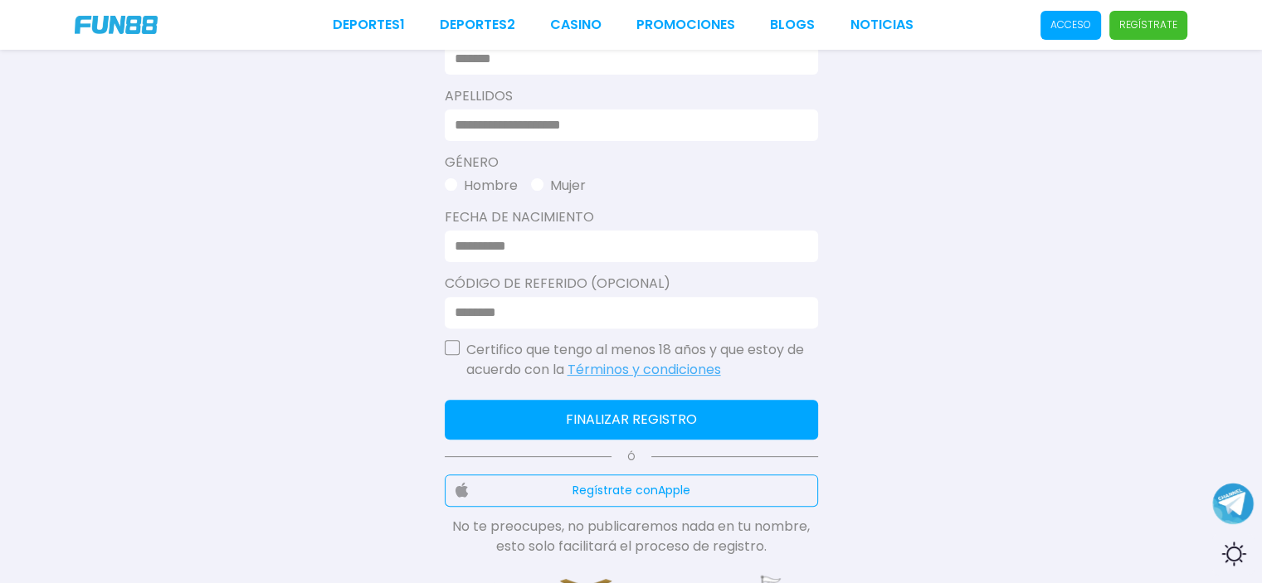
click at [541, 258] on div at bounding box center [631, 247] width 373 height 32
click at [506, 309] on input at bounding box center [627, 313] width 344 height 20
click at [520, 286] on label "Código de Referido (Opcional)" at bounding box center [631, 284] width 373 height 20
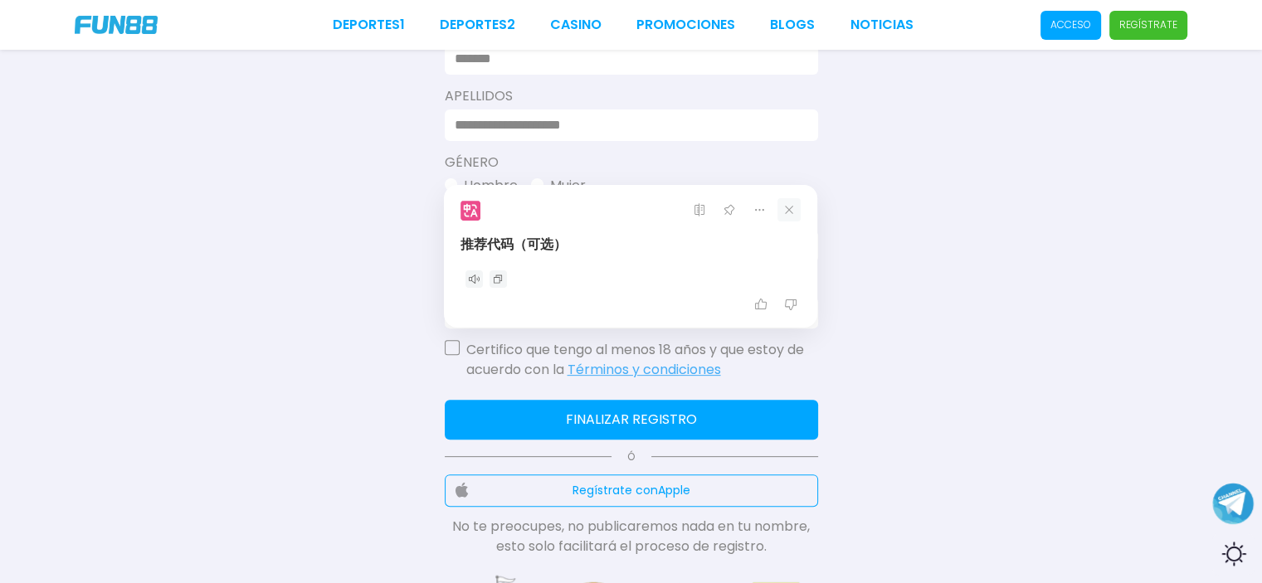
click at [797, 213] on icon at bounding box center [789, 209] width 23 height 23
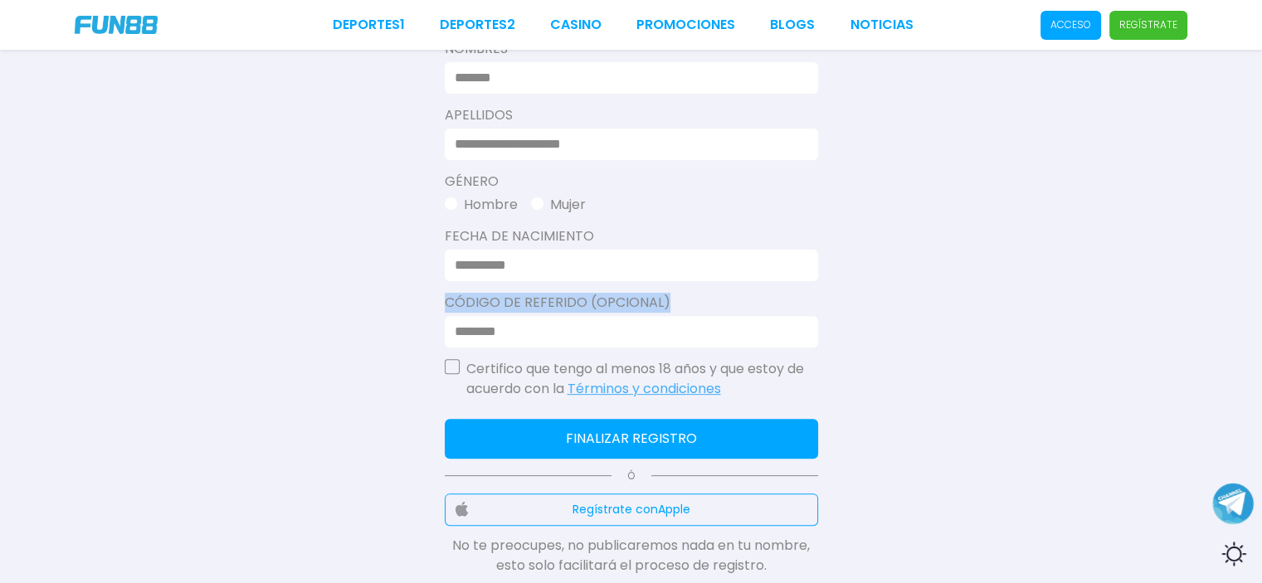
scroll to position [332, 0]
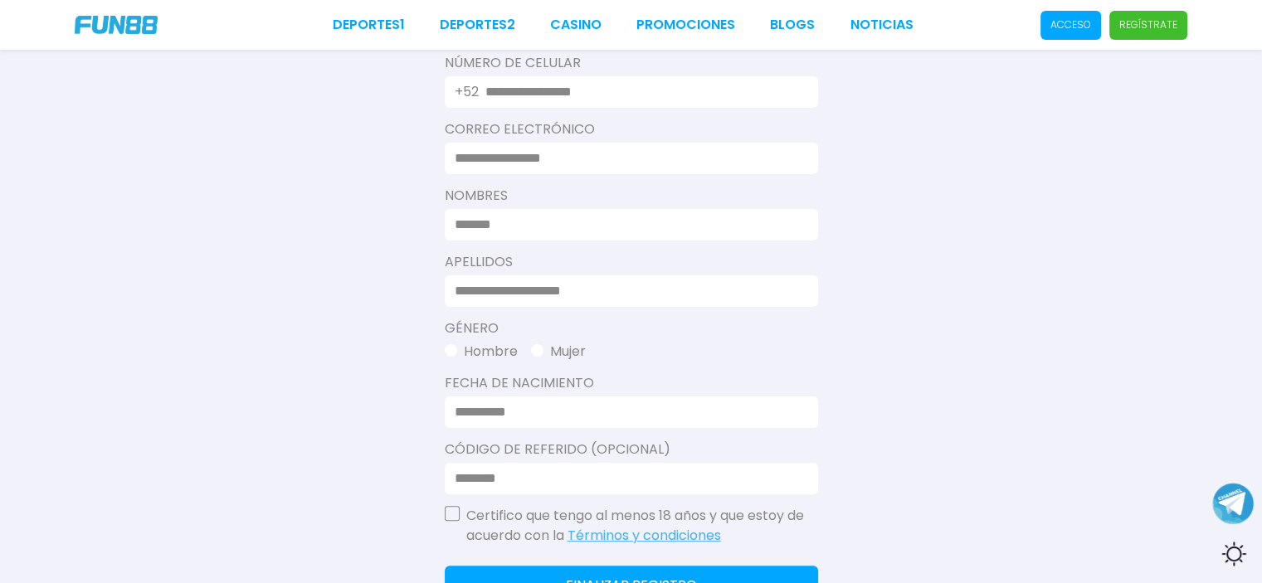
click at [500, 414] on input at bounding box center [627, 412] width 344 height 20
drag, startPoint x: 469, startPoint y: 348, endPoint x: 476, endPoint y: 338, distance: 12.4
click at [469, 348] on button "Hombre" at bounding box center [481, 352] width 73 height 20
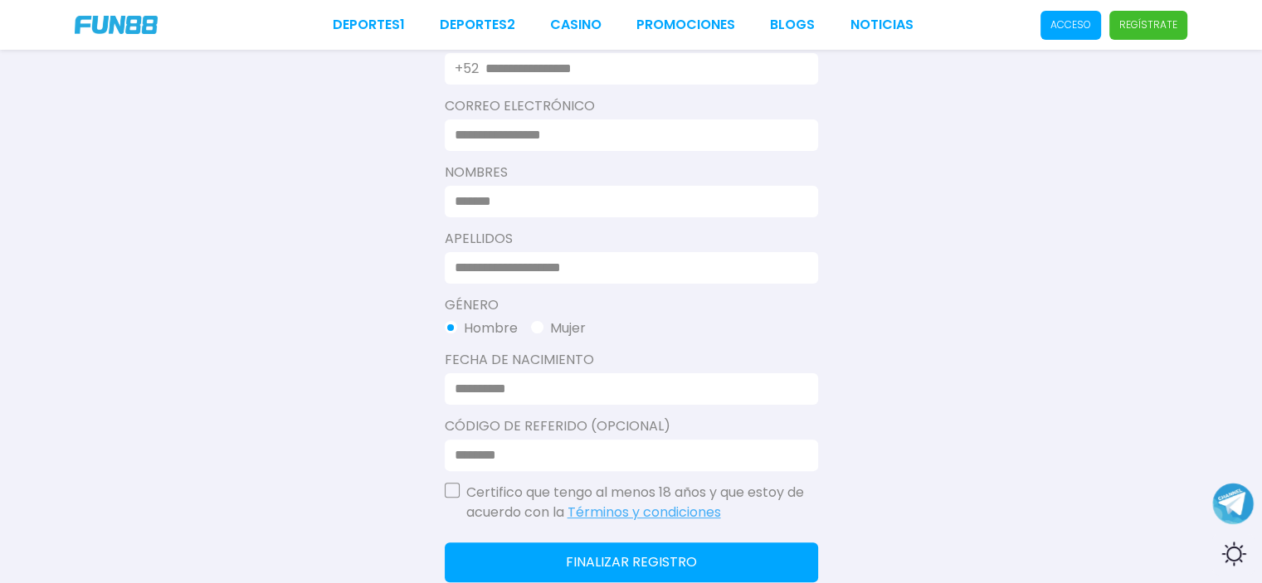
scroll to position [249, 0]
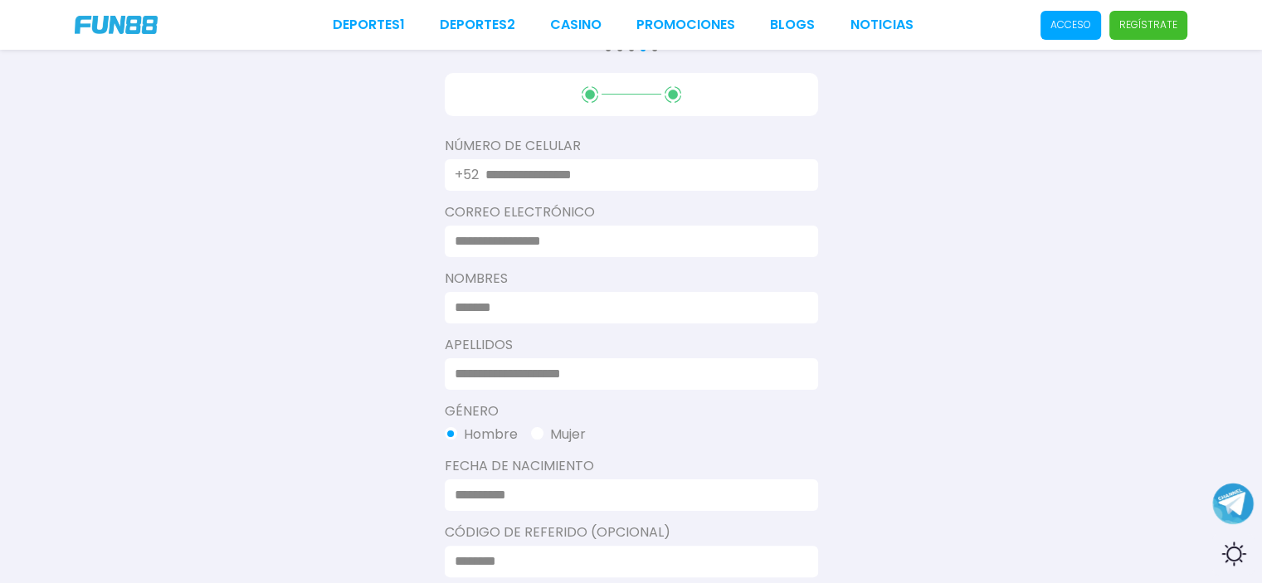
click at [518, 181] on input "text" at bounding box center [641, 175] width 313 height 20
click at [529, 233] on input at bounding box center [627, 242] width 344 height 20
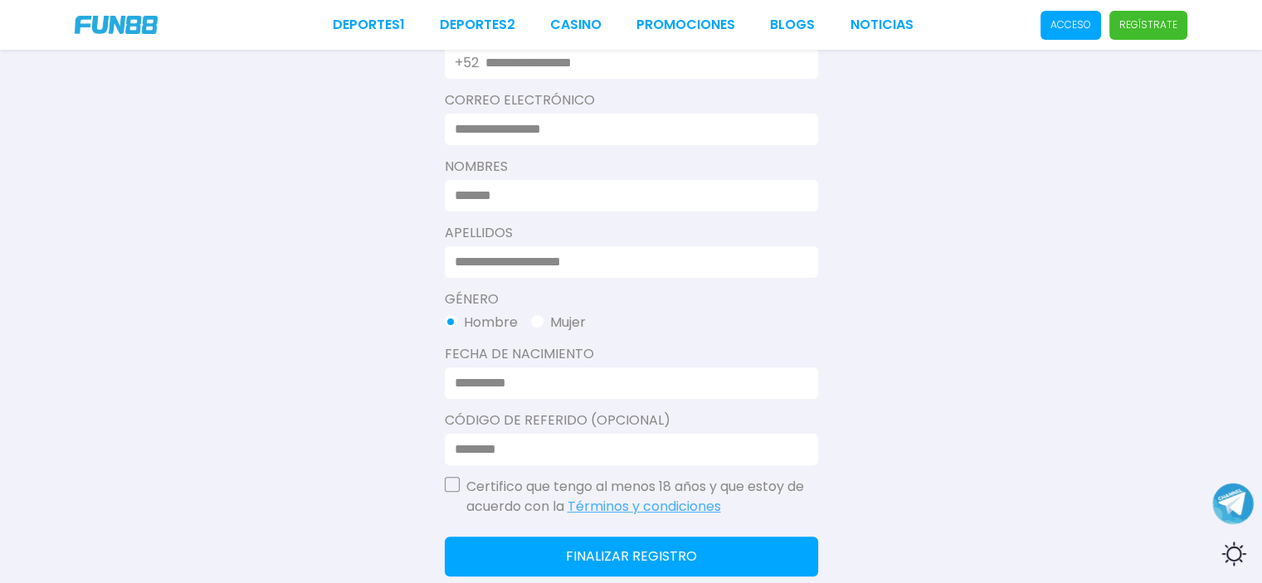
scroll to position [332, 0]
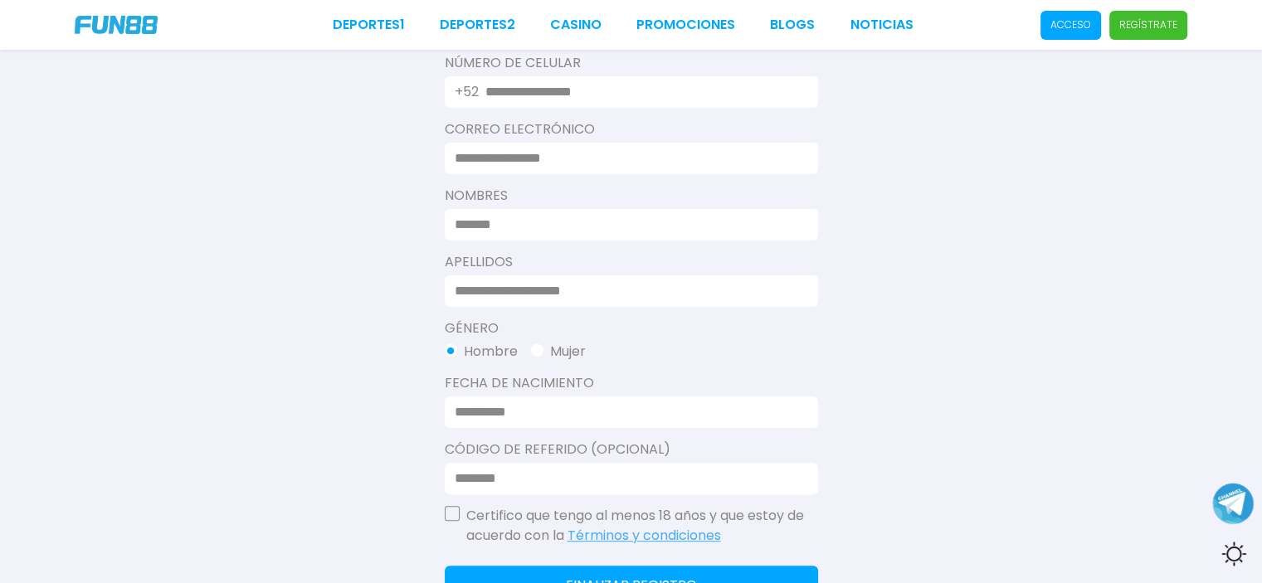
click at [541, 411] on input at bounding box center [627, 412] width 344 height 20
click at [528, 388] on label "Fecha de Nacimiento" at bounding box center [631, 383] width 373 height 20
click at [486, 321] on label "Género" at bounding box center [631, 329] width 373 height 20
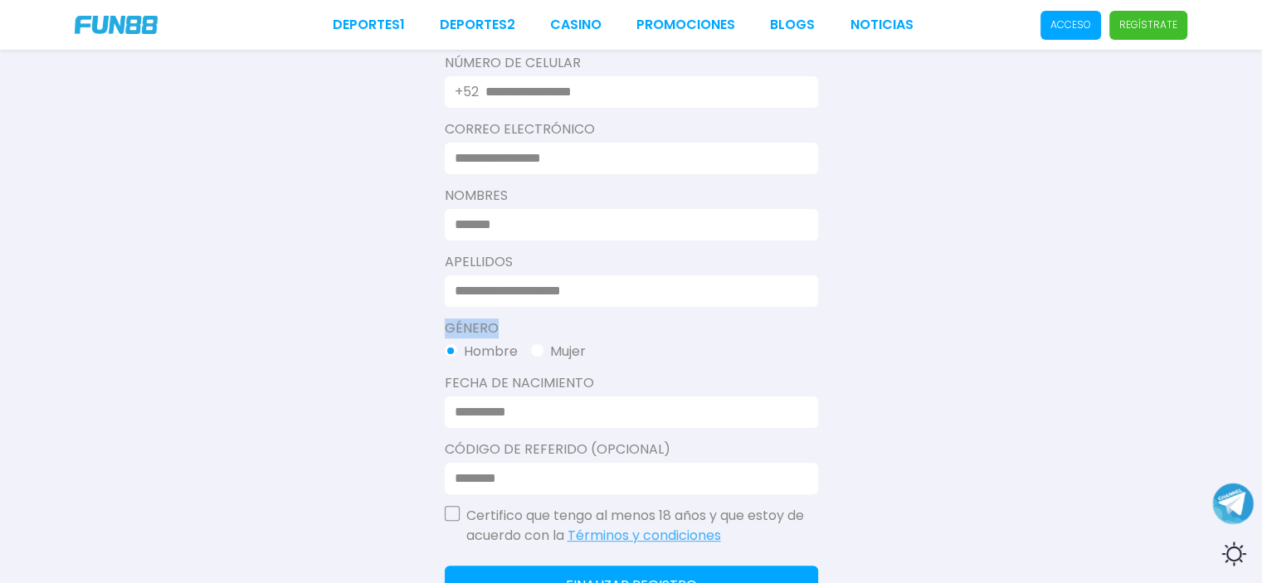
click at [486, 321] on label "Género" at bounding box center [631, 329] width 373 height 20
click at [485, 321] on label "Género" at bounding box center [631, 329] width 373 height 20
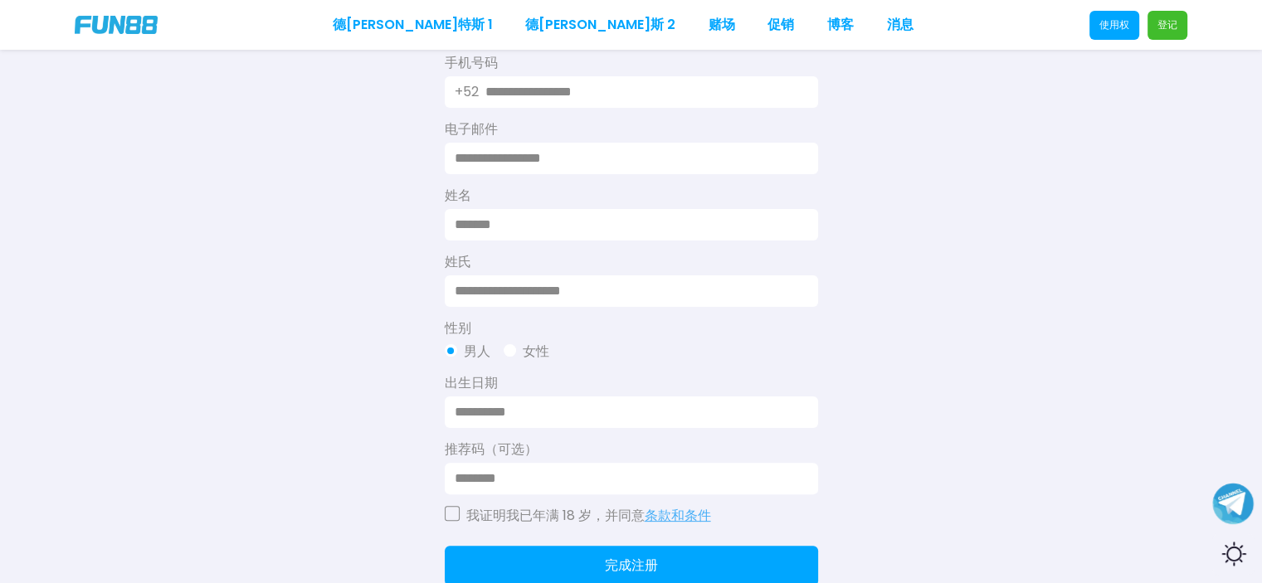
click at [472, 452] on font "推荐码（可选）" at bounding box center [491, 449] width 93 height 19
click at [498, 484] on input at bounding box center [627, 479] width 344 height 20
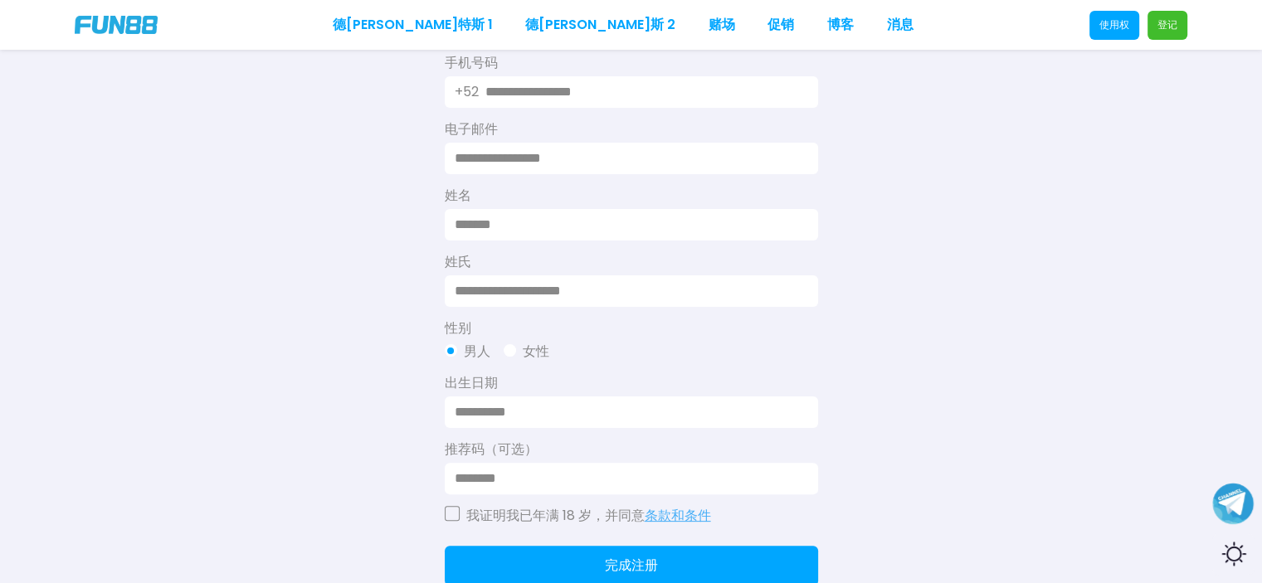
click at [508, 455] on font "推荐码（可选）" at bounding box center [491, 449] width 93 height 19
click at [512, 446] on font "推荐码（可选）" at bounding box center [491, 449] width 93 height 19
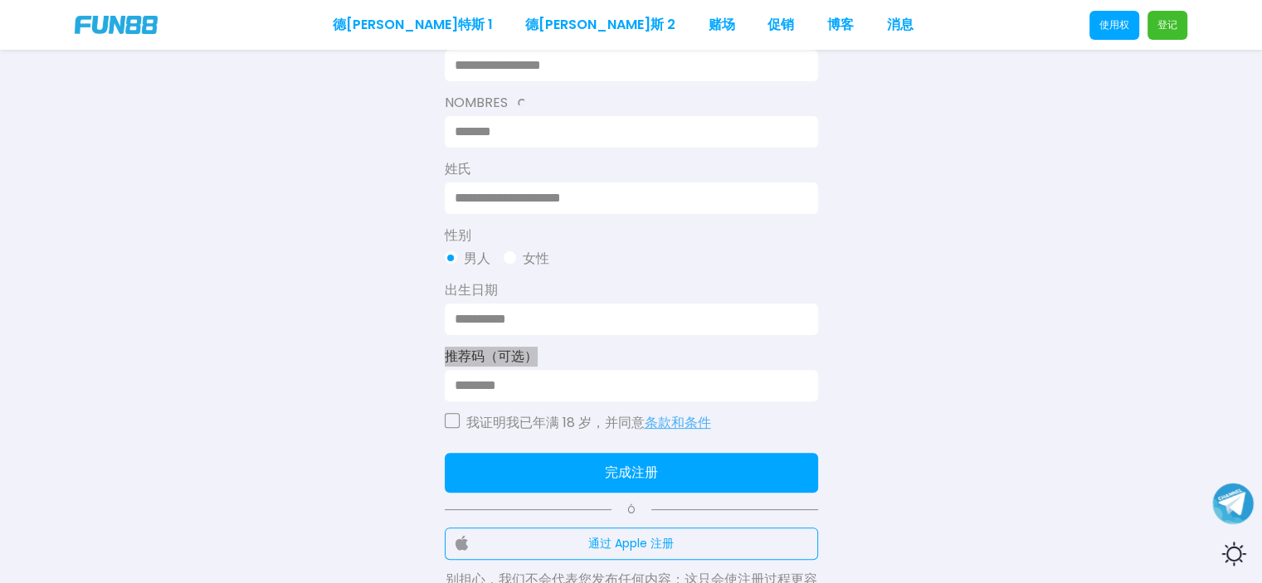
scroll to position [415, 0]
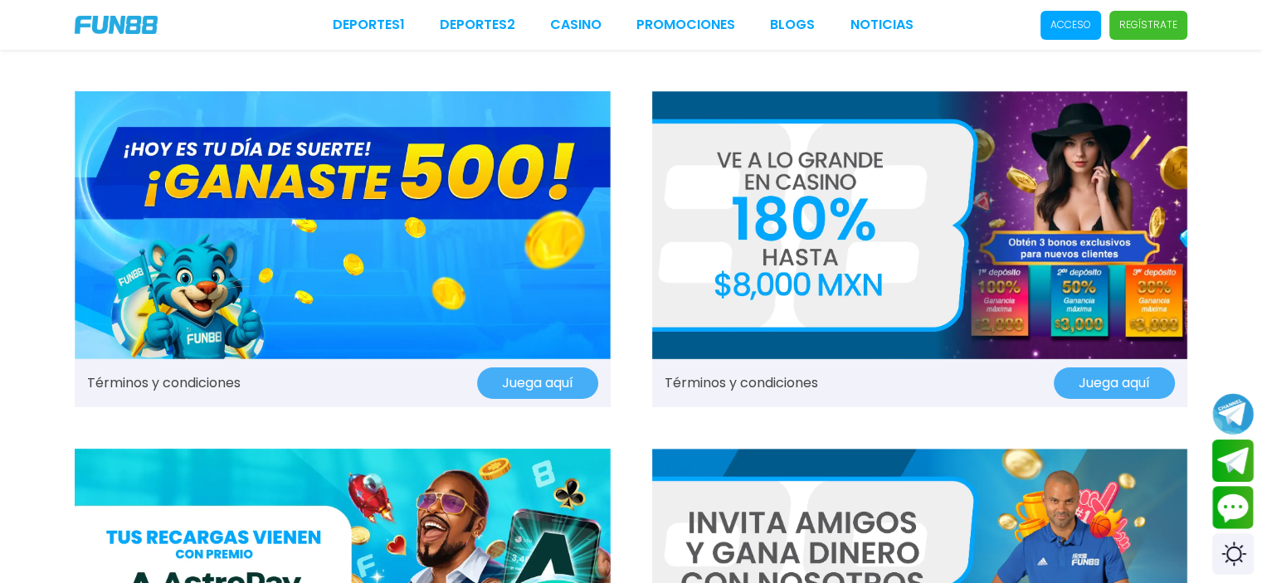
click at [383, 272] on img at bounding box center [343, 225] width 536 height 268
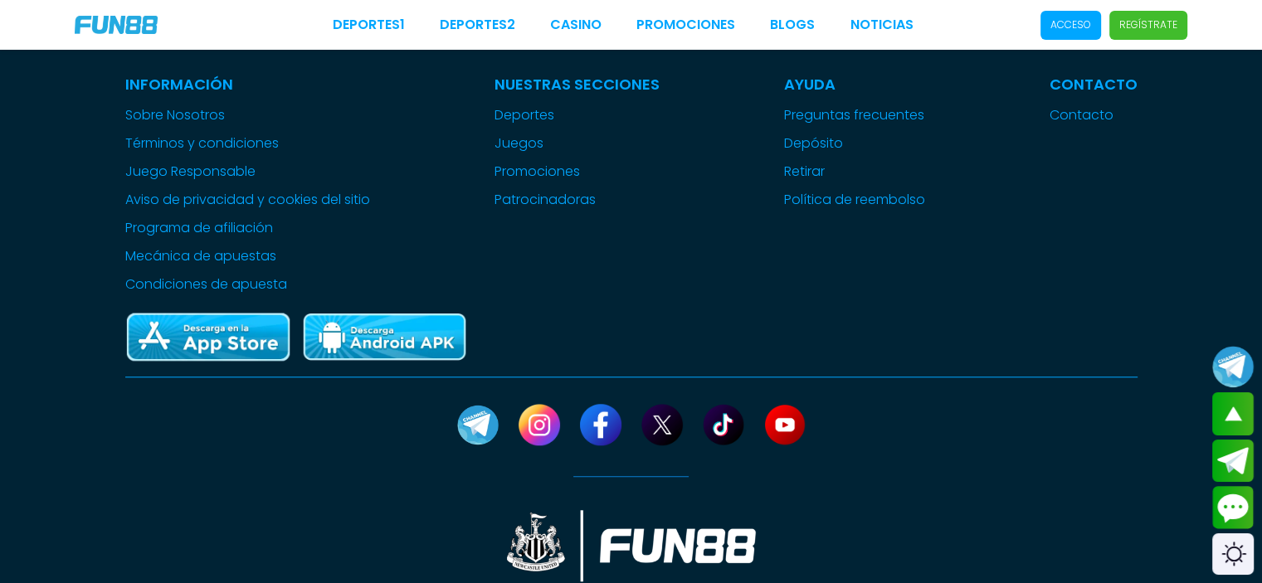
scroll to position [1245, 0]
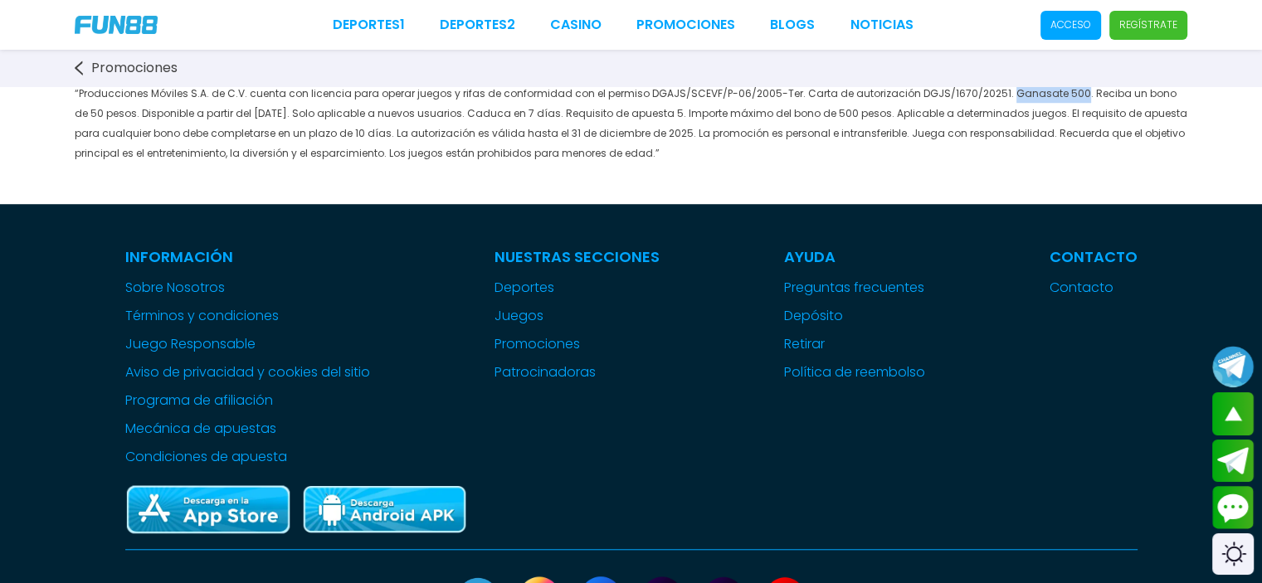
drag, startPoint x: 986, startPoint y: 192, endPoint x: 1055, endPoint y: 188, distance: 69.0
click at [1055, 160] on span "“Producciones Móviles S.A. de C.V. cuenta con licencia para operar juegos y rif…" at bounding box center [631, 123] width 1113 height 74
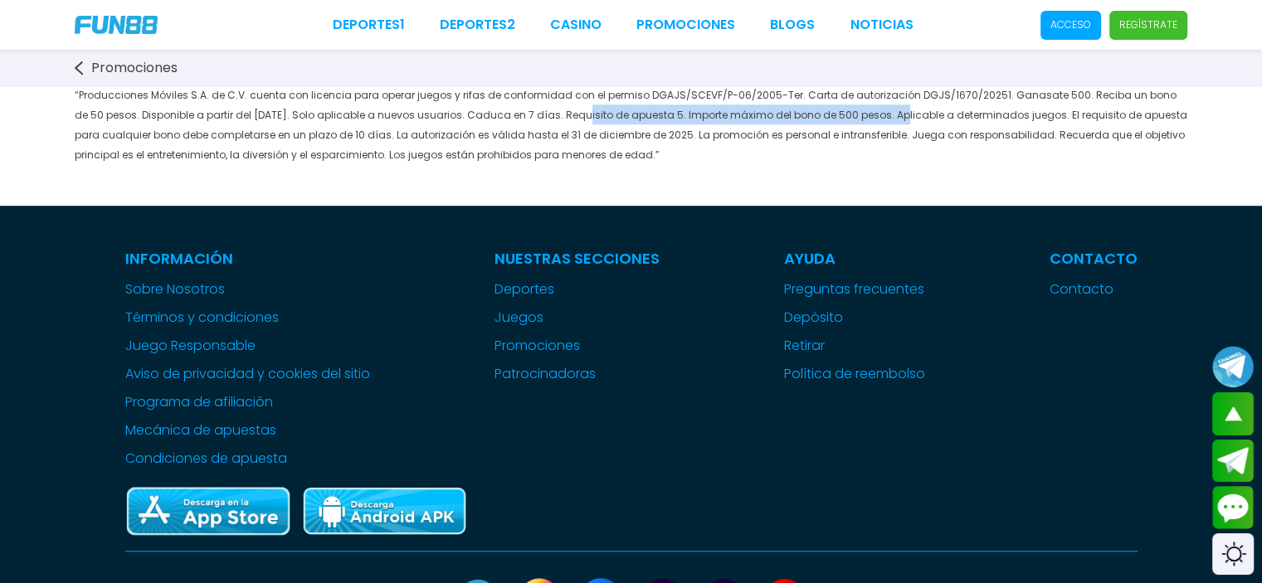
drag, startPoint x: 544, startPoint y: 215, endPoint x: 861, endPoint y: 211, distance: 317.9
click at [861, 162] on span "“Producciones Móviles S.A. de C.V. cuenta con licencia para operar juegos y rif…" at bounding box center [631, 125] width 1113 height 74
drag, startPoint x: 545, startPoint y: 212, endPoint x: 863, endPoint y: 215, distance: 317.8
click at [863, 162] on span "“Producciones Móviles S.A. de C.V. cuenta con licencia para operar juegos y rif…" at bounding box center [631, 125] width 1113 height 74
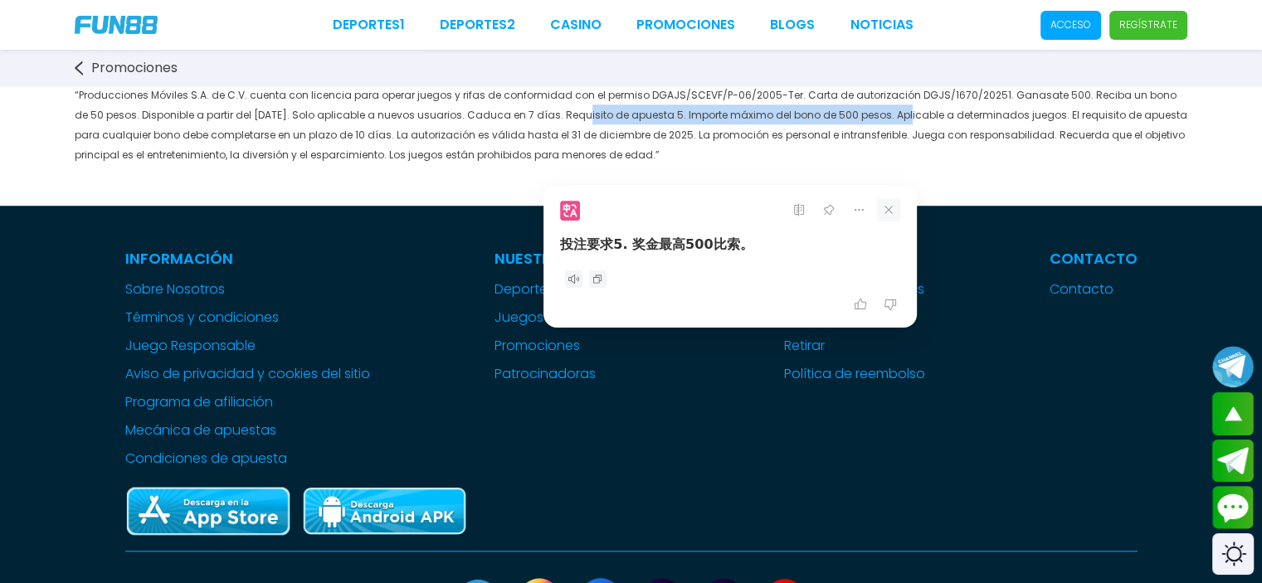
click at [892, 212] on icon at bounding box center [888, 209] width 23 height 23
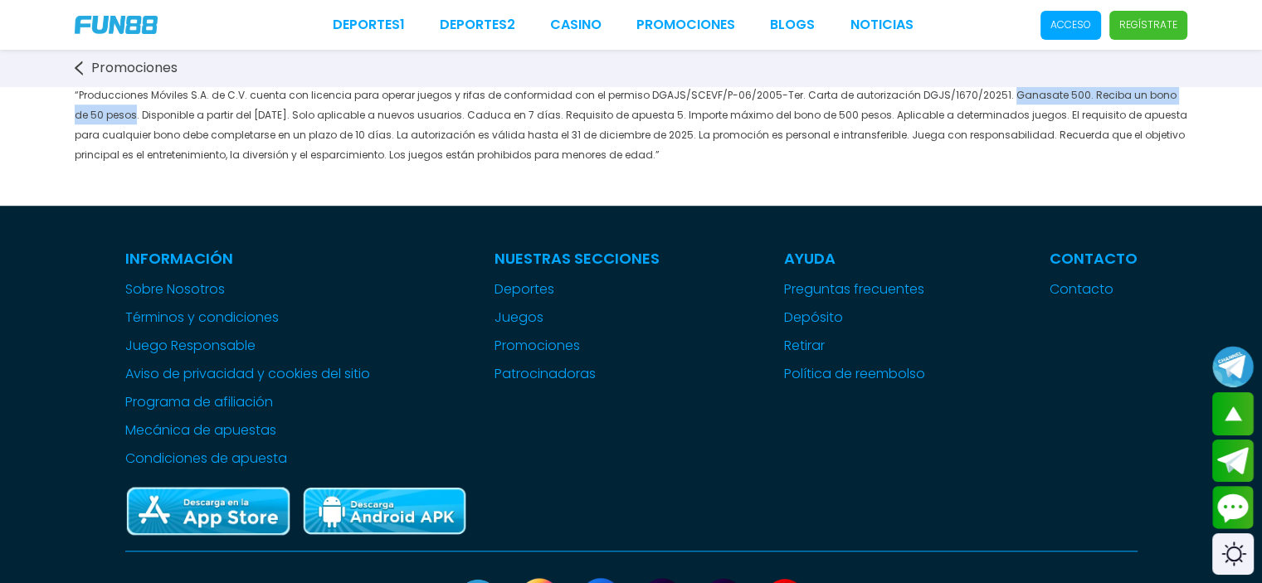
drag, startPoint x: 985, startPoint y: 188, endPoint x: 103, endPoint y: 217, distance: 882.6
click at [103, 162] on span "“Producciones Móviles S.A. de C.V. cuenta con licencia para operar juegos y rif…" at bounding box center [631, 125] width 1113 height 74
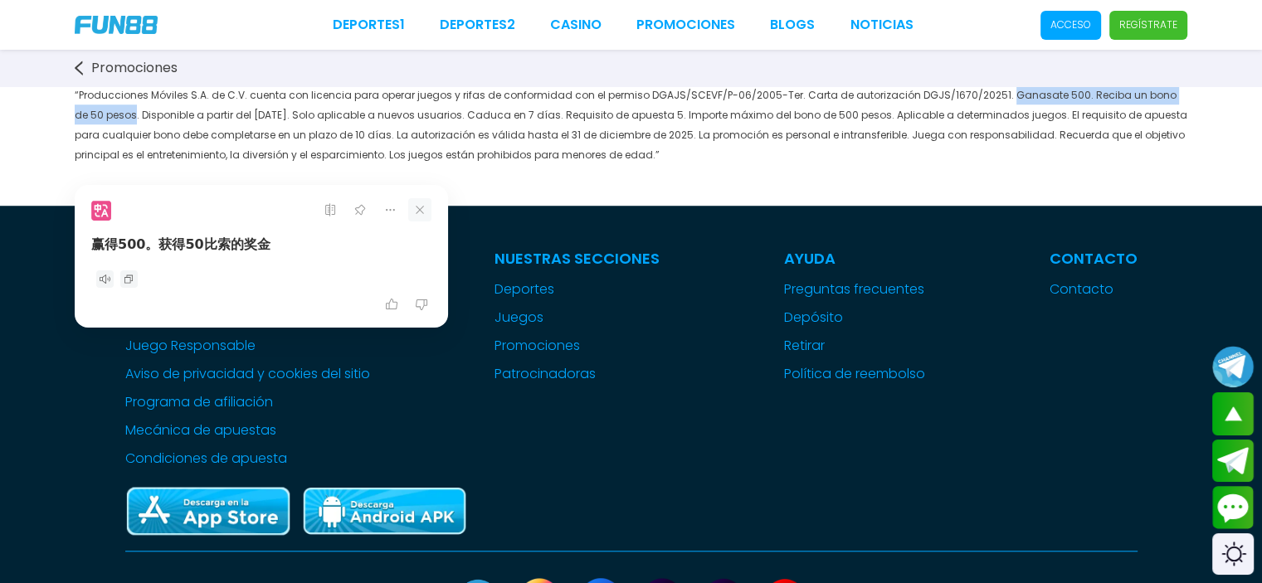
click at [413, 212] on icon at bounding box center [419, 209] width 23 height 23
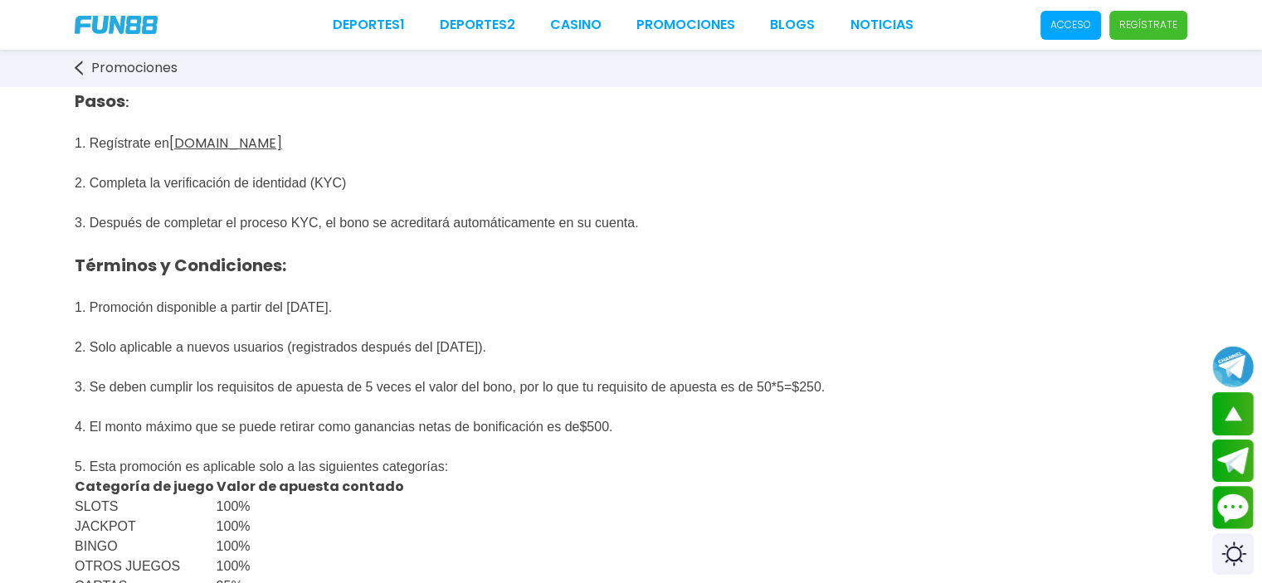
scroll to position [0, 0]
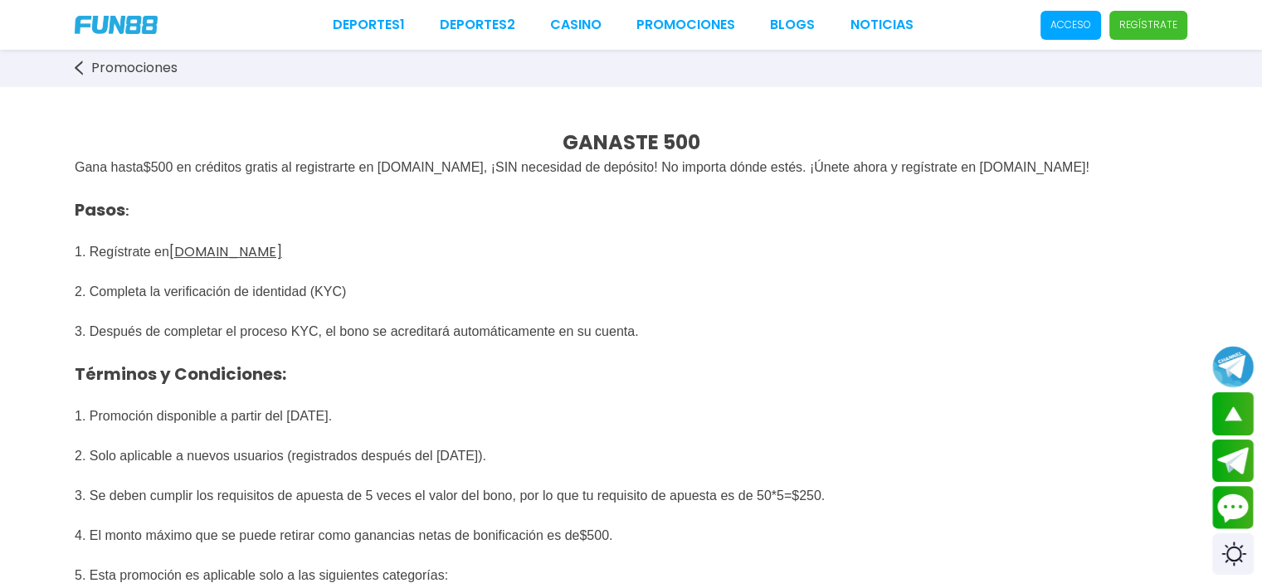
drag, startPoint x: 98, startPoint y: 258, endPoint x: 272, endPoint y: 274, distance: 175.0
click at [137, 261] on span "Pasos : 1. Regístrate en [DOMAIN_NAME] 2. Completa la verificación de identidad…" at bounding box center [433, 341] width 717 height 323
drag, startPoint x: 212, startPoint y: 294, endPoint x: 451, endPoint y: 290, distance: 238.2
click at [313, 303] on span "Pasos : 1. Regístrate en [DOMAIN_NAME] 2. Completa la verificación de identidad…" at bounding box center [433, 341] width 717 height 323
click at [451, 289] on p "Pasos : 1. Regístrate en [DOMAIN_NAME] 2. Completa la verificación de identidad…" at bounding box center [631, 342] width 1113 height 329
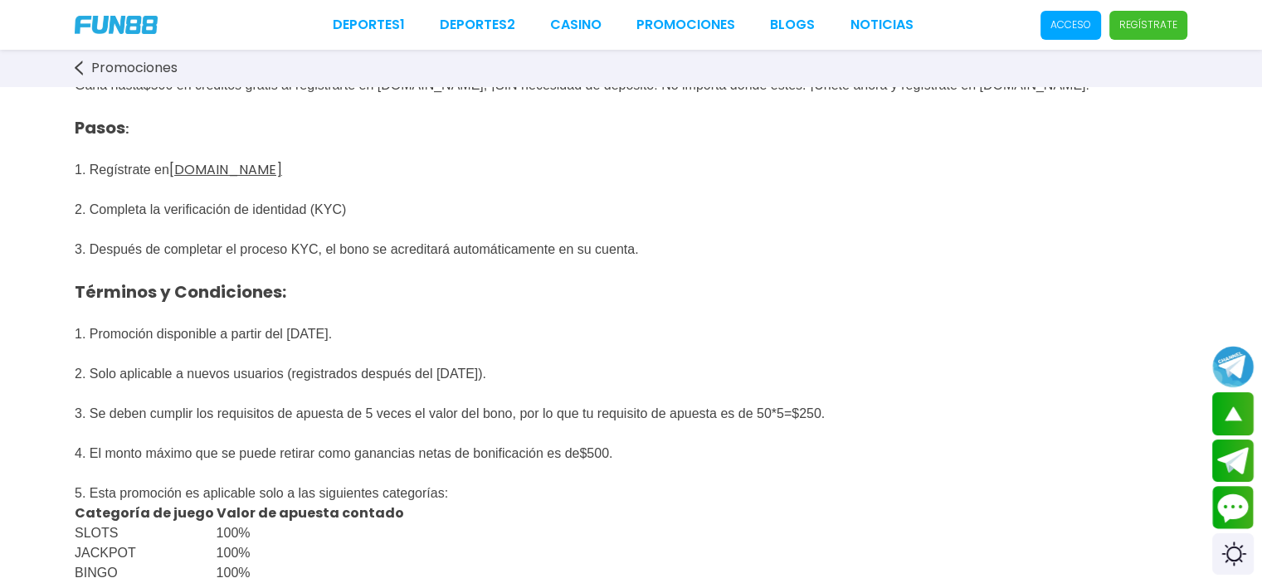
scroll to position [166, 0]
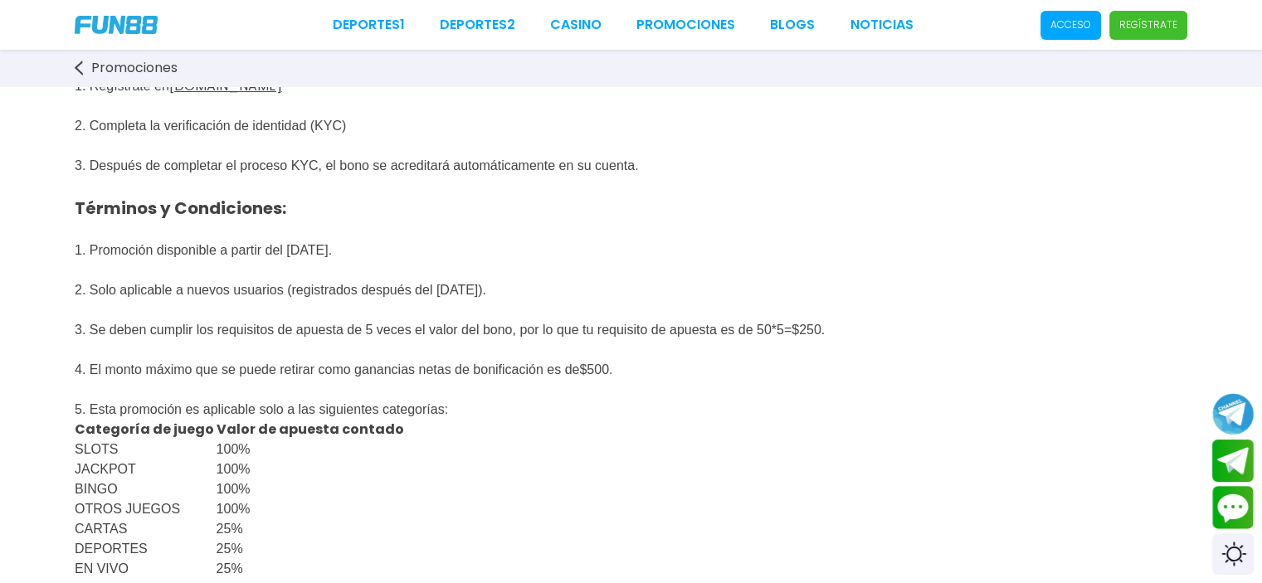
click at [327, 337] on span "Pasos : 1. Regístrate en [DOMAIN_NAME] 2. Completa la verificación de identidad…" at bounding box center [433, 175] width 717 height 323
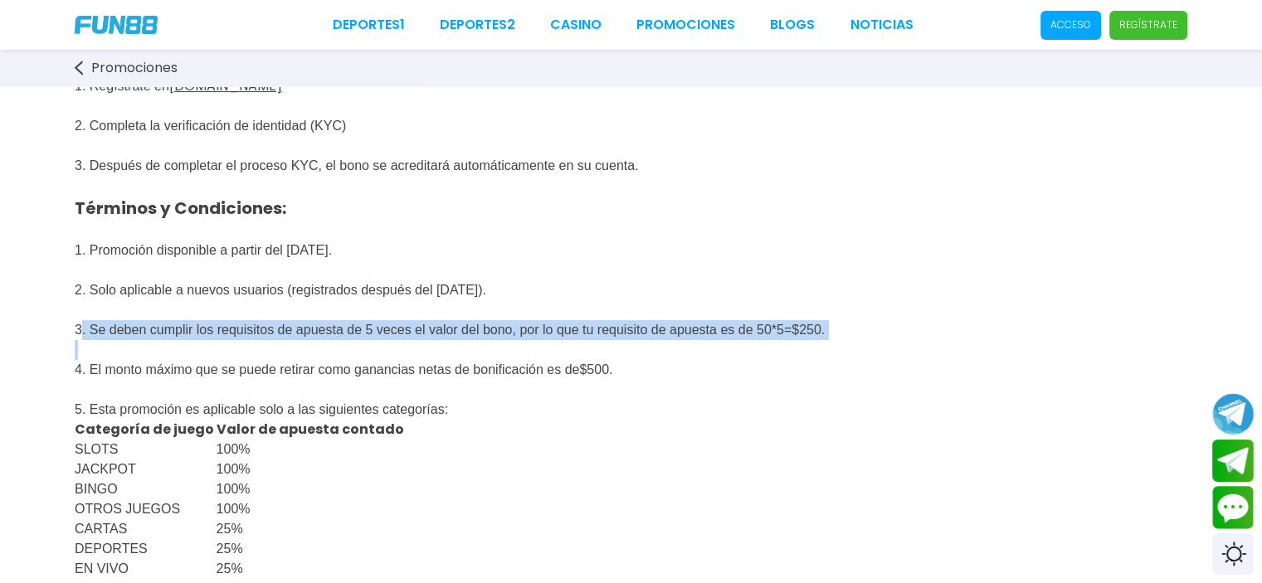
click at [327, 337] on span "Pasos : 1. Regístrate en [DOMAIN_NAME] 2. Completa la verificación de identidad…" at bounding box center [433, 175] width 717 height 323
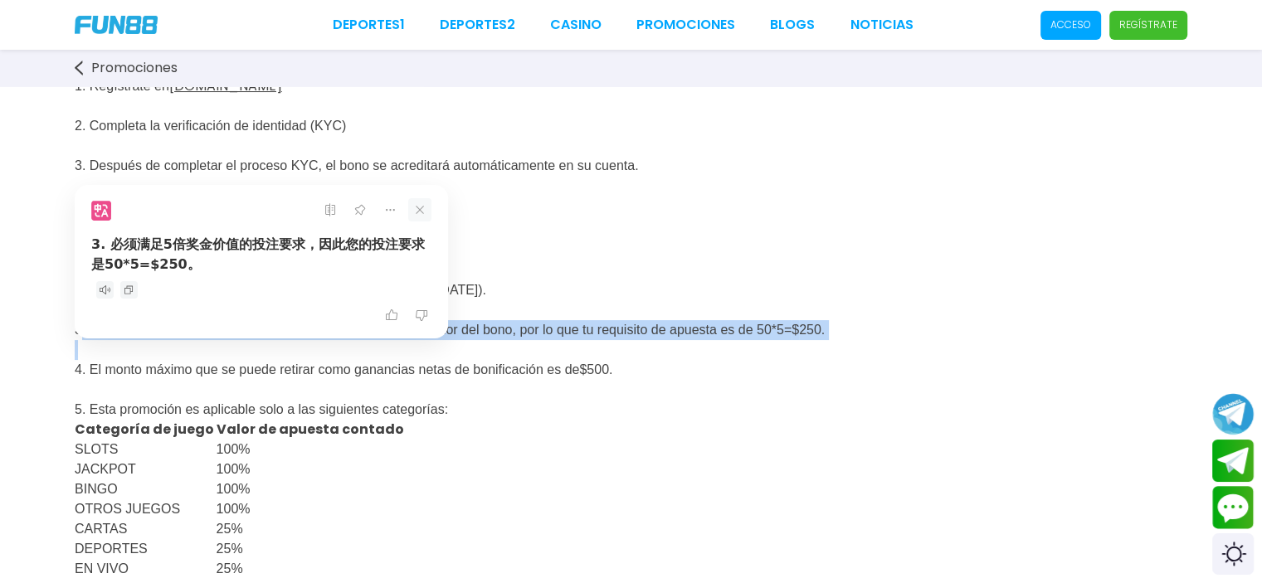
click at [422, 217] on icon at bounding box center [419, 209] width 23 height 23
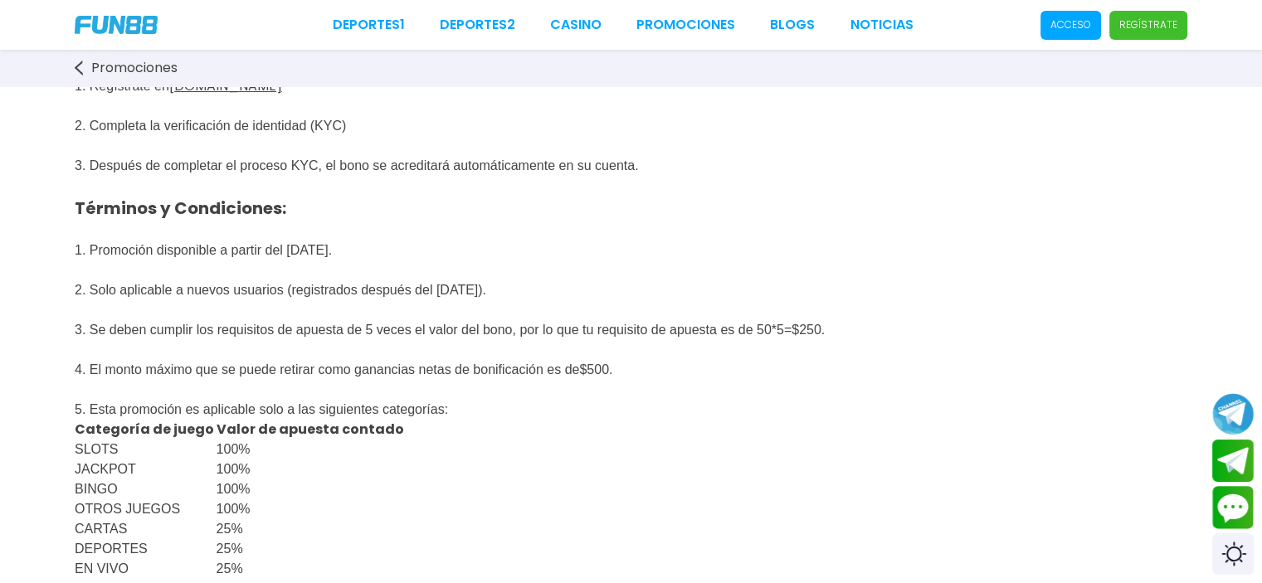
click at [290, 377] on span "4. El monto máximo que se puede retirar como ganancias netas de bonificación es…" at bounding box center [327, 370] width 505 height 14
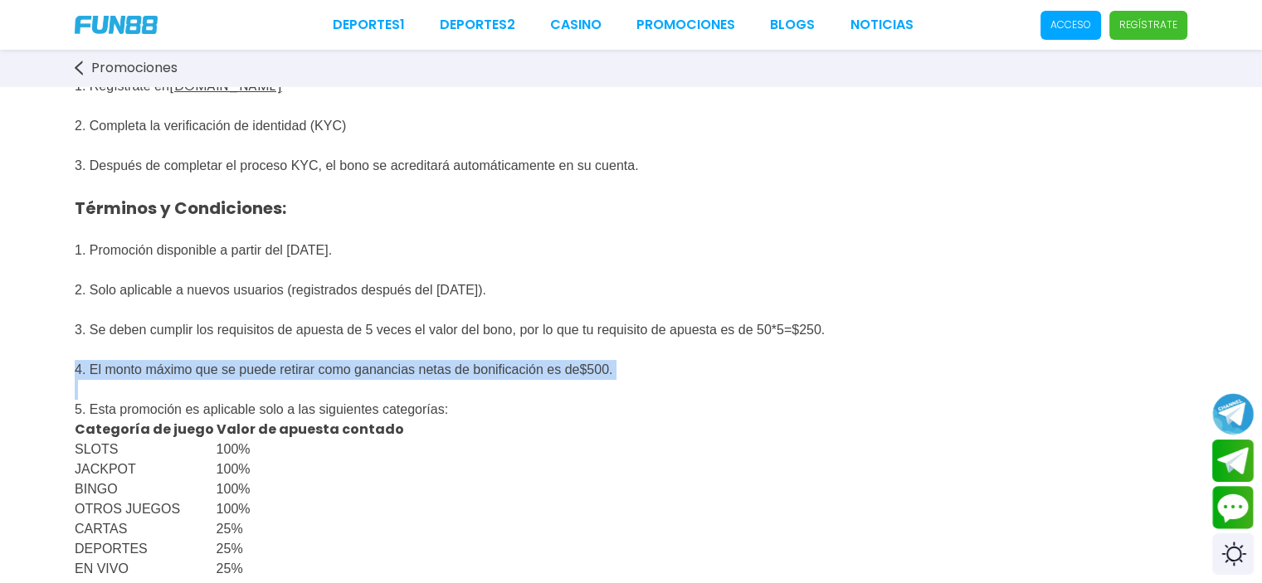
click at [290, 377] on span "4. El monto máximo que se puede retirar como ganancias netas de bonificación es…" at bounding box center [327, 370] width 505 height 14
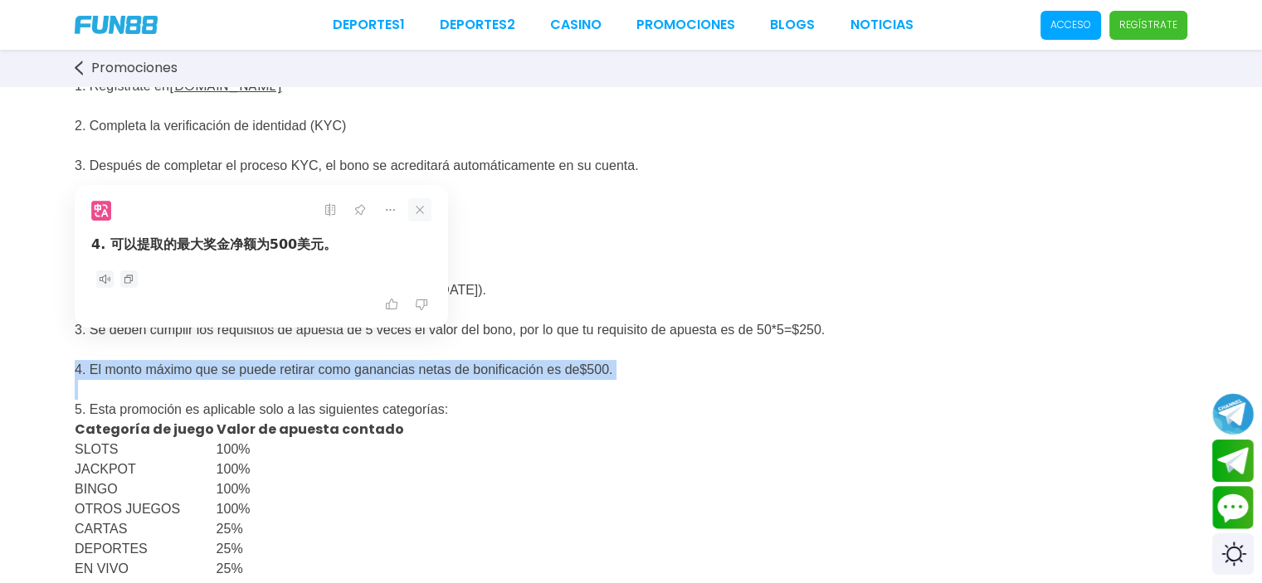
click at [418, 209] on icon at bounding box center [419, 209] width 23 height 23
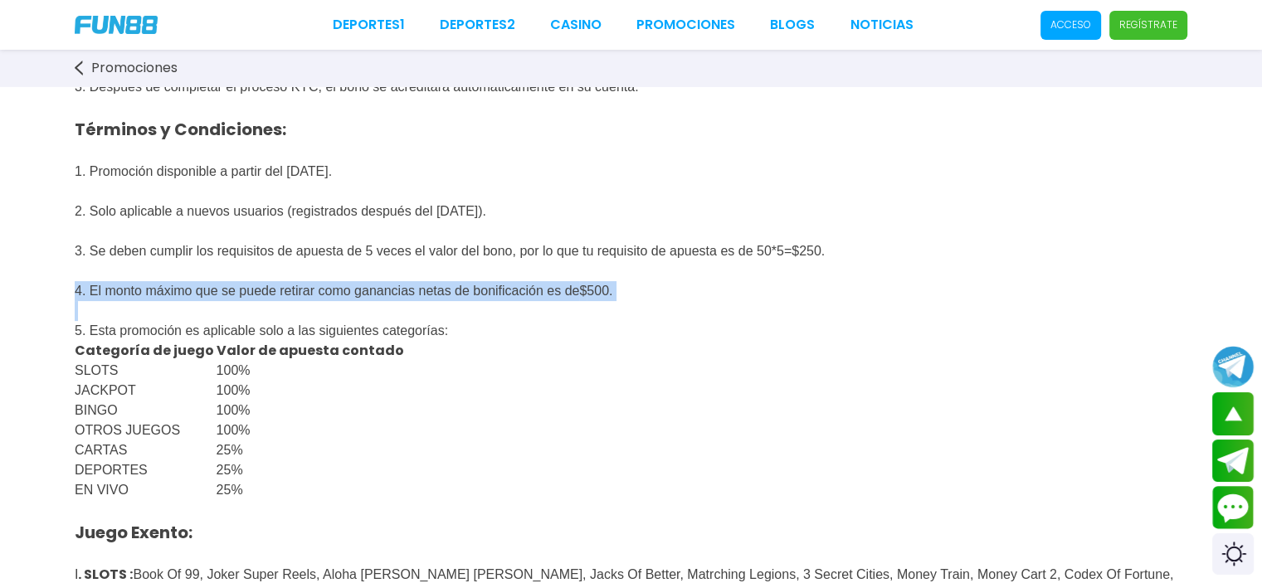
scroll to position [249, 0]
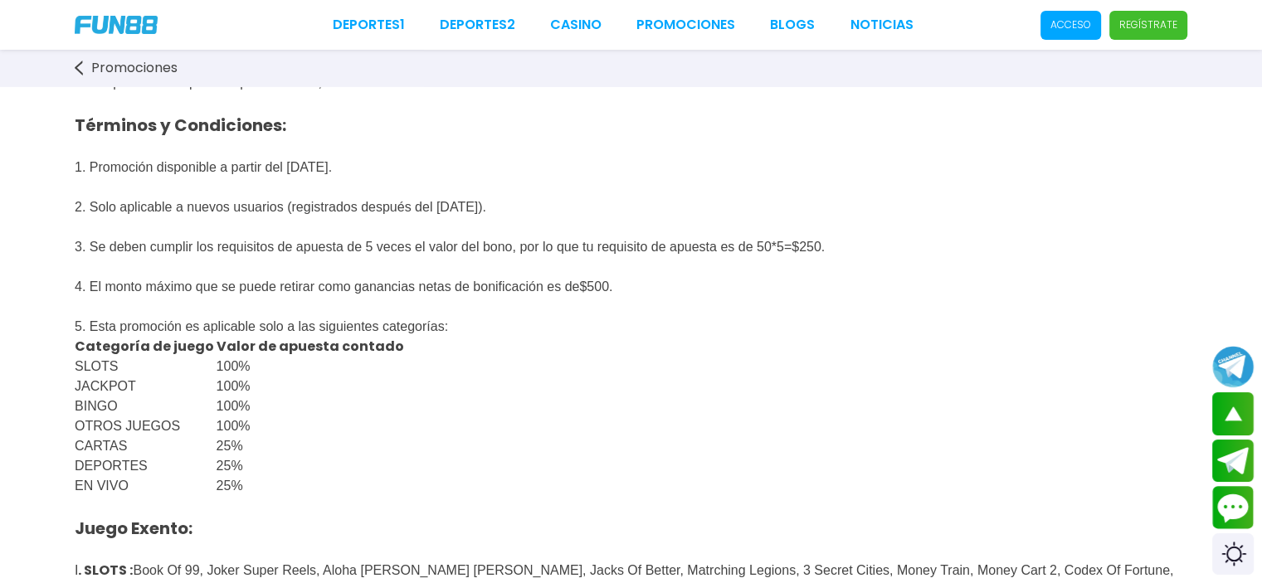
click at [630, 251] on span "Pasos : 1. Regístrate en [DOMAIN_NAME] 2. Completa la verificación de identidad…" at bounding box center [433, 92] width 717 height 323
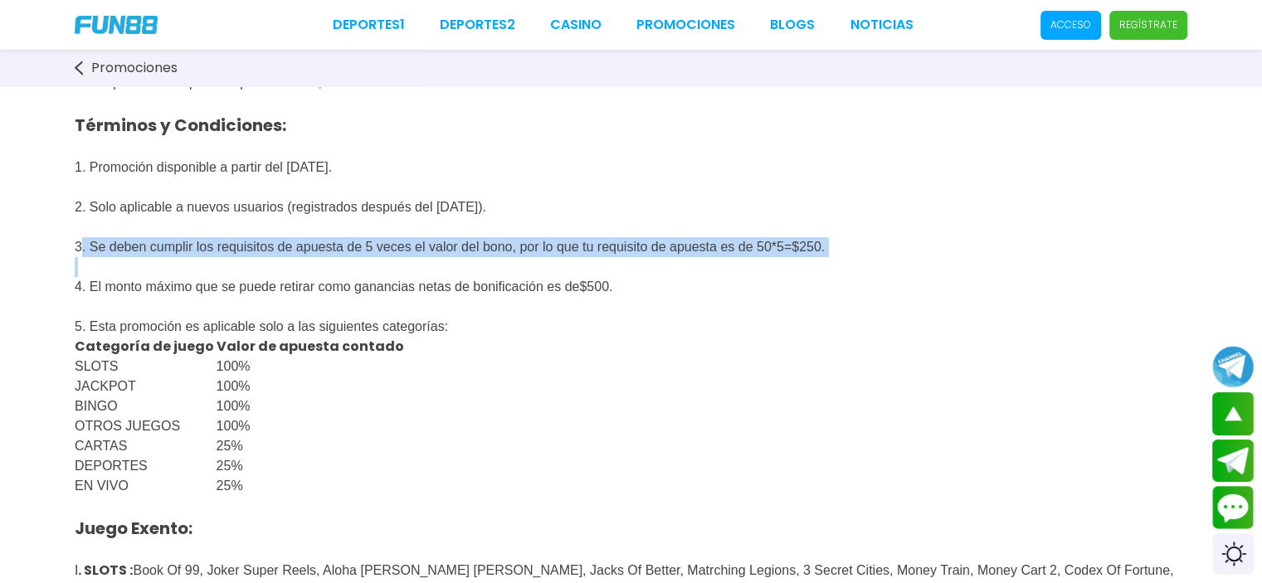
click at [630, 251] on span "Pasos : 1. Regístrate en [DOMAIN_NAME] 2. Completa la verificación de identidad…" at bounding box center [433, 92] width 717 height 323
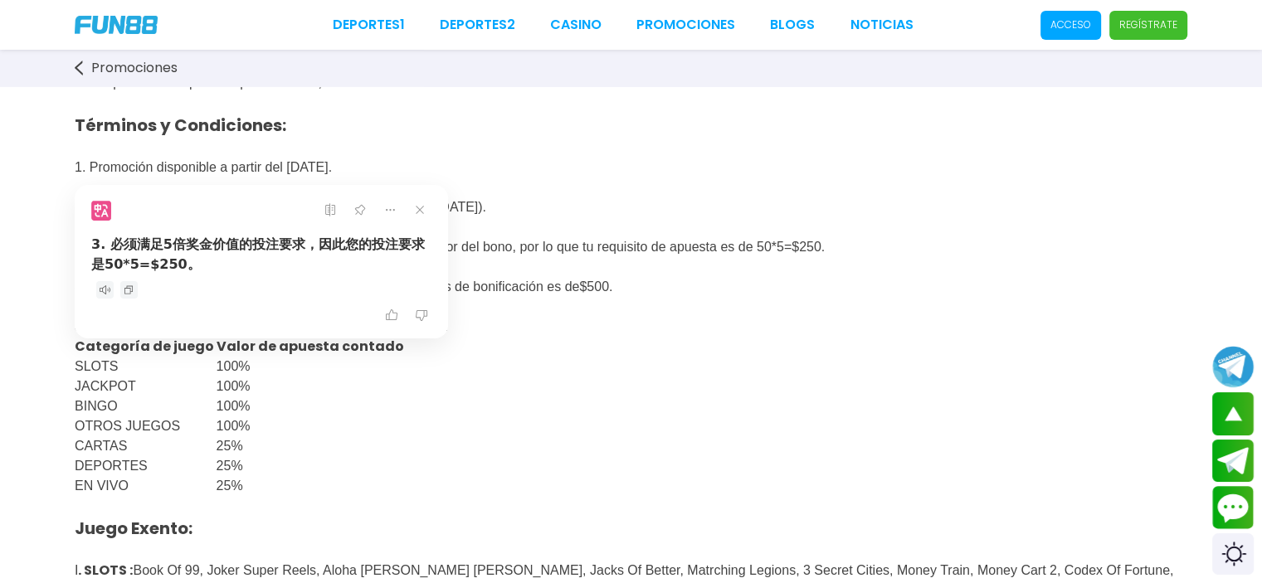
click at [435, 213] on div "3. 必须满足5倍奖金价值的投注要求，因此您的投注要求是50*5=$250。" at bounding box center [261, 262] width 373 height 154
click at [423, 212] on icon at bounding box center [419, 209] width 23 height 23
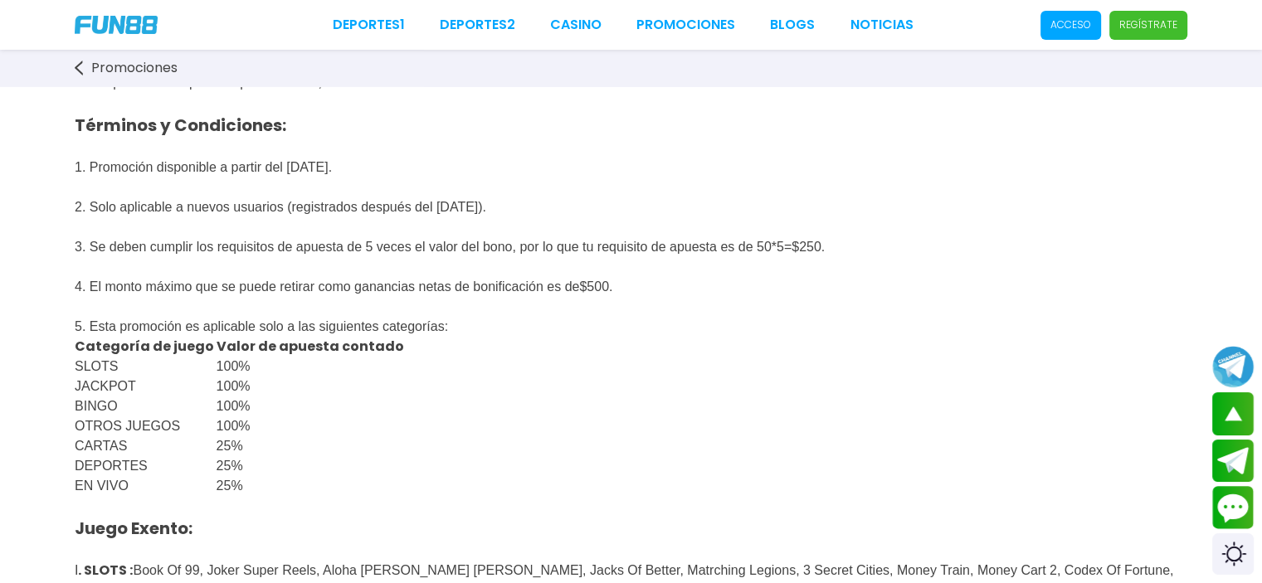
click at [402, 294] on span "4. El monto máximo que se puede retirar como ganancias netas de bonificación es…" at bounding box center [327, 287] width 505 height 14
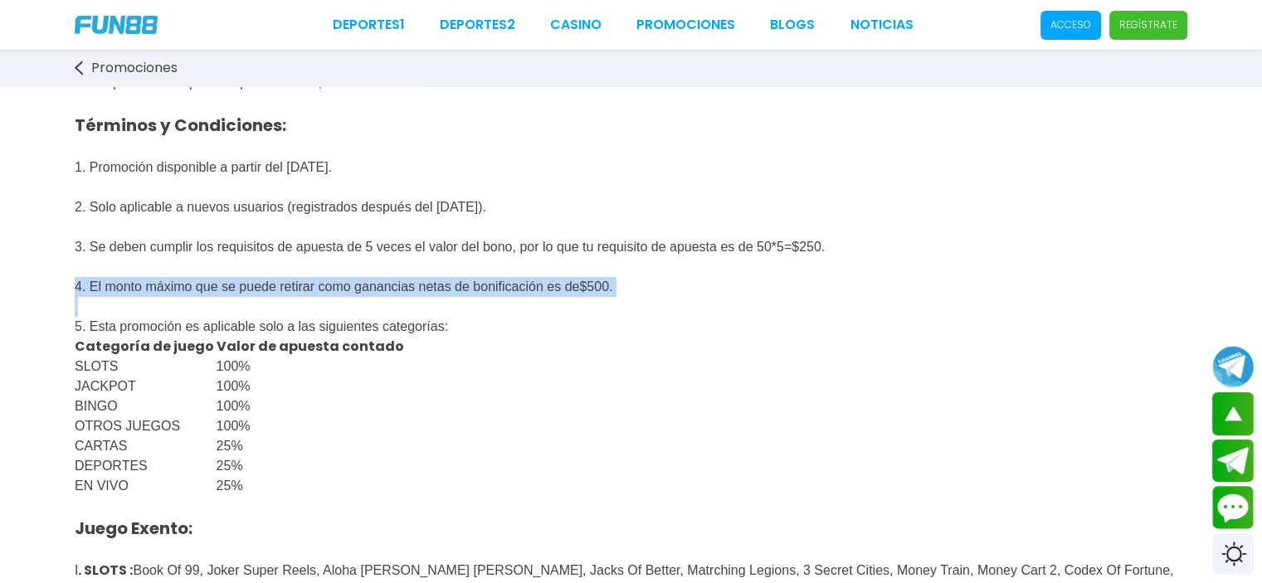
click at [402, 294] on span "4. El monto máximo que se puede retirar como ganancias netas de bonificación es…" at bounding box center [327, 287] width 505 height 14
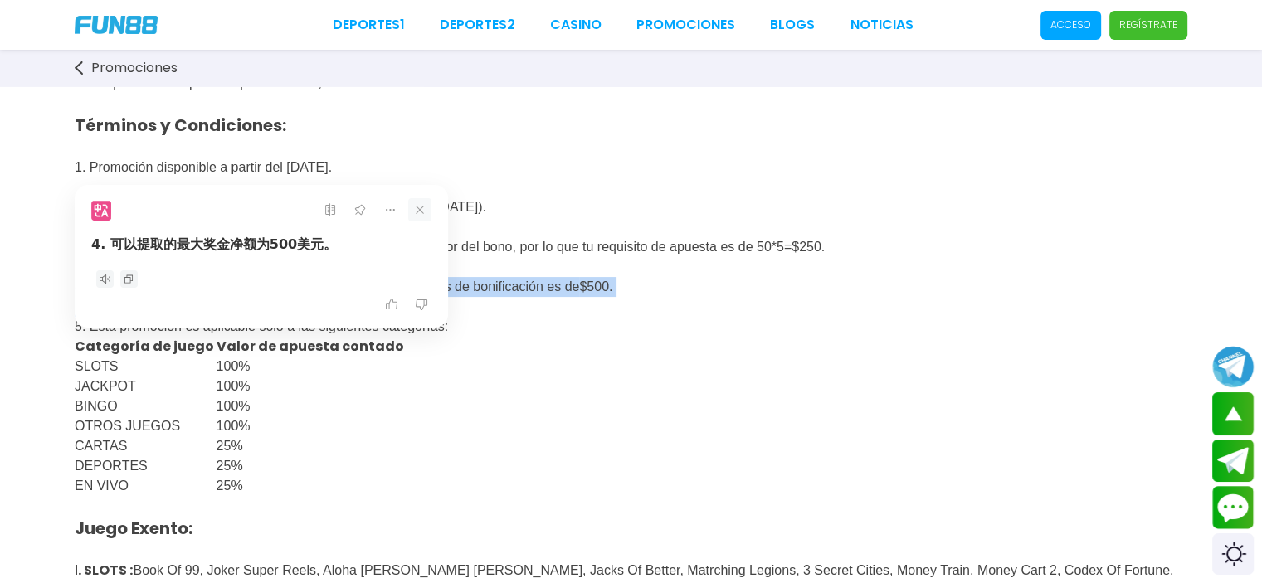
click at [418, 211] on icon at bounding box center [420, 210] width 8 height 8
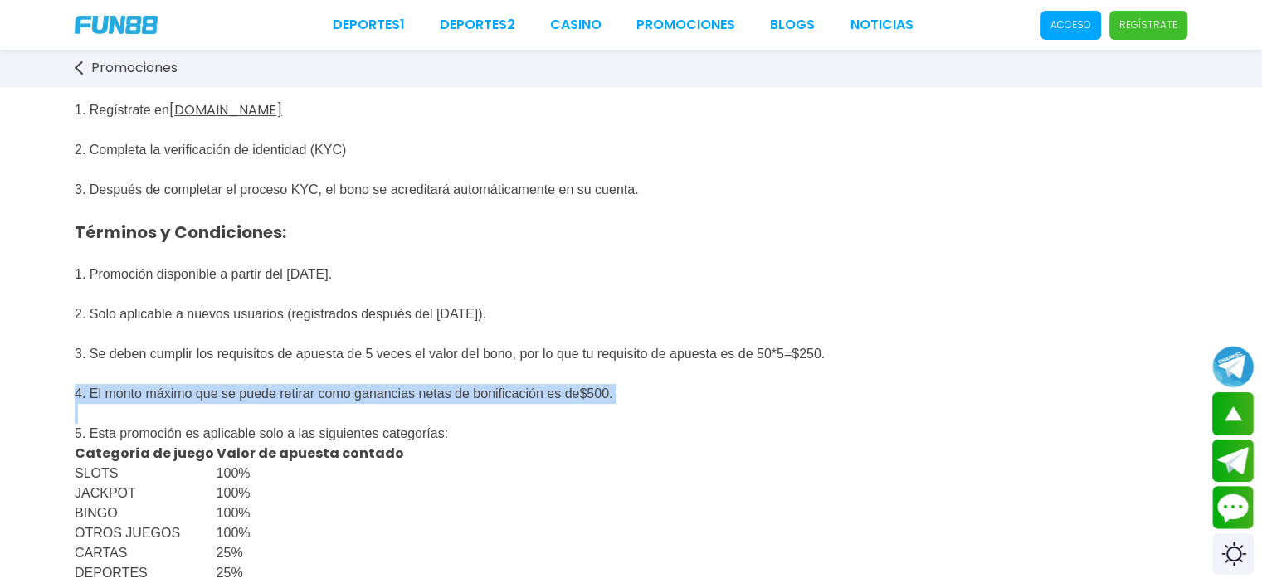
scroll to position [0, 0]
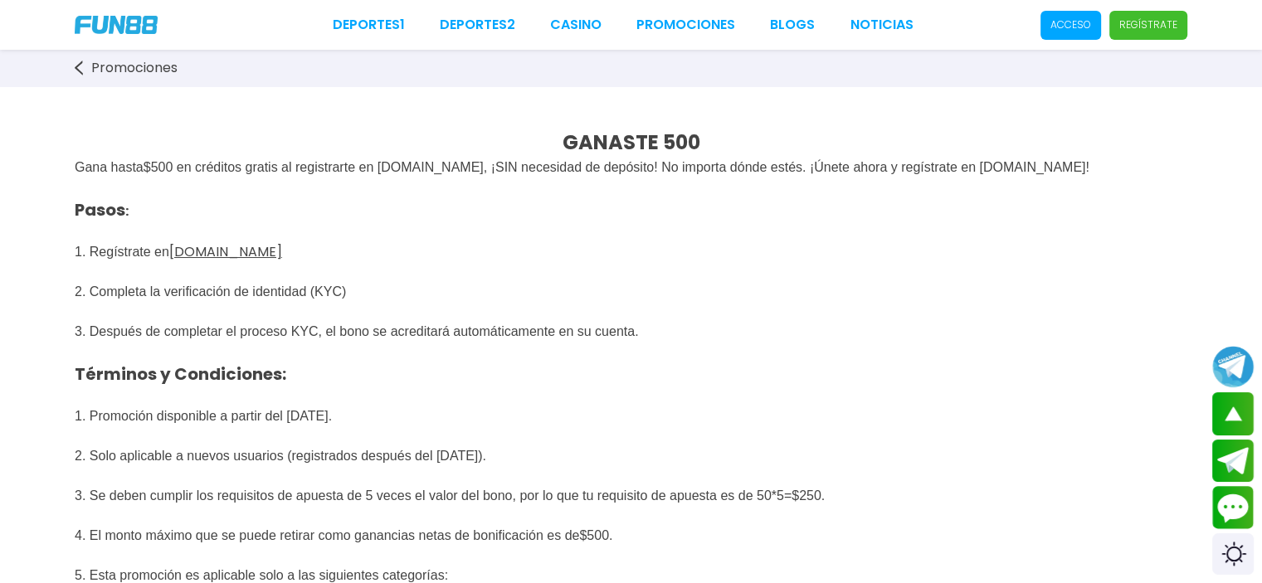
click at [589, 168] on span "500 en créditos gratis al registrarte en [DOMAIN_NAME], ¡SIN necesidad de depós…" at bounding box center [620, 167] width 939 height 14
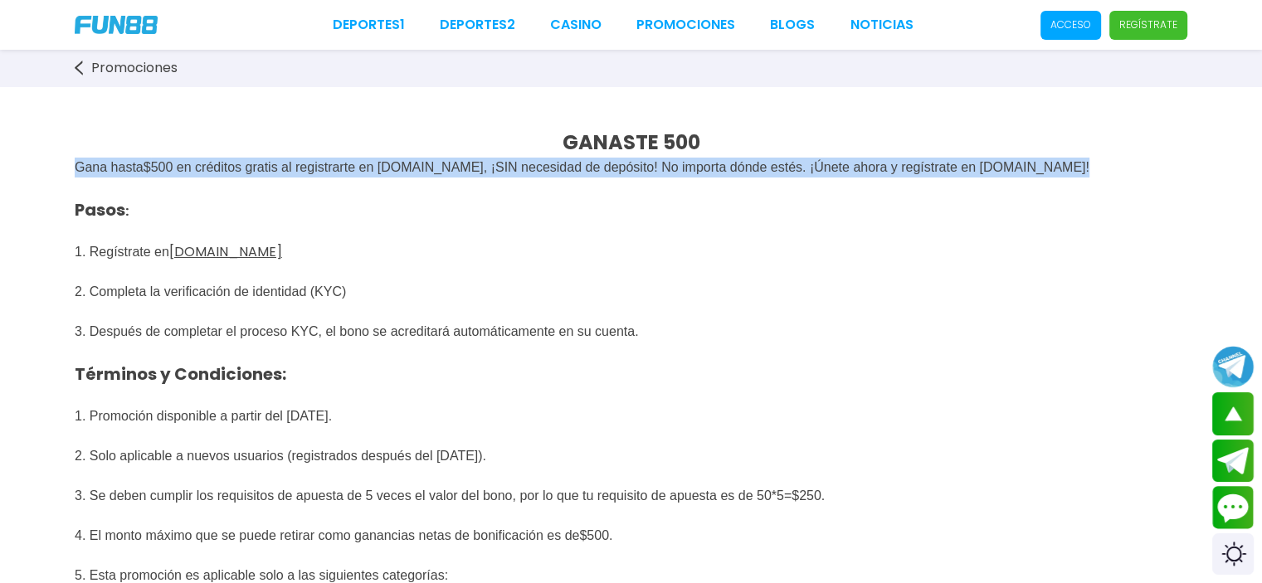
click at [589, 168] on span "500 en créditos gratis al registrarte en [DOMAIN_NAME], ¡SIN necesidad de depós…" at bounding box center [620, 167] width 939 height 14
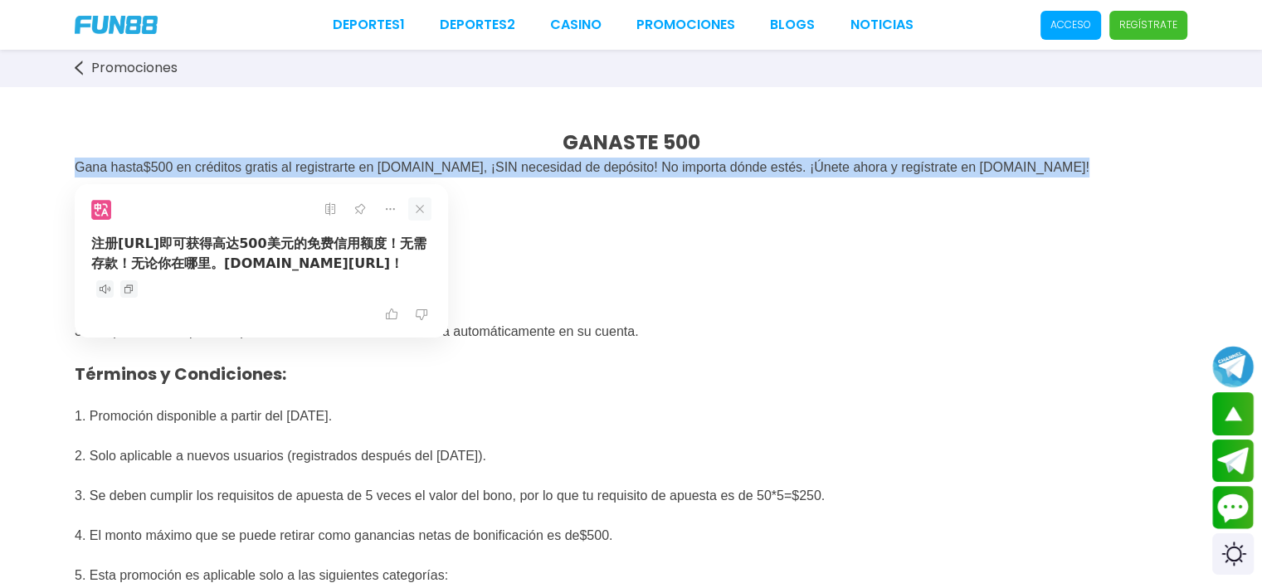
click at [422, 211] on icon at bounding box center [419, 208] width 23 height 23
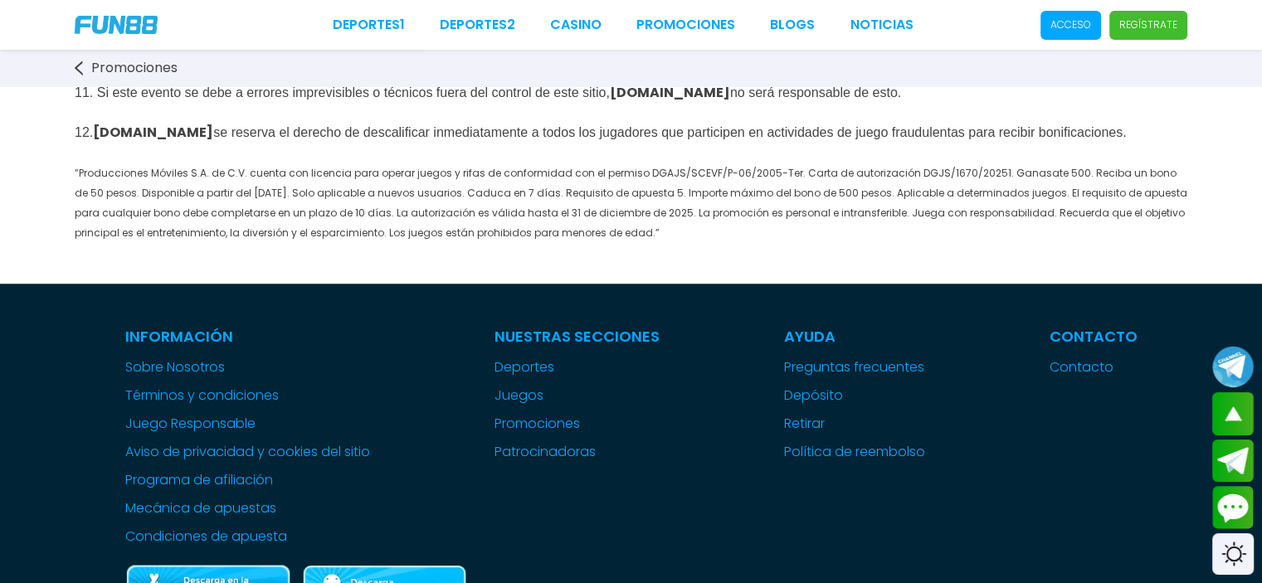
scroll to position [1162, 0]
